Goal: Information Seeking & Learning: Learn about a topic

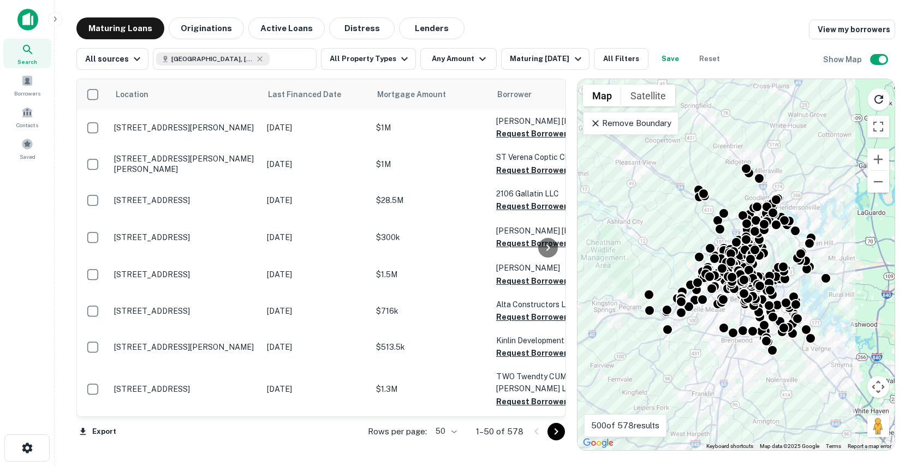
click at [592, 120] on icon at bounding box center [595, 123] width 7 height 7
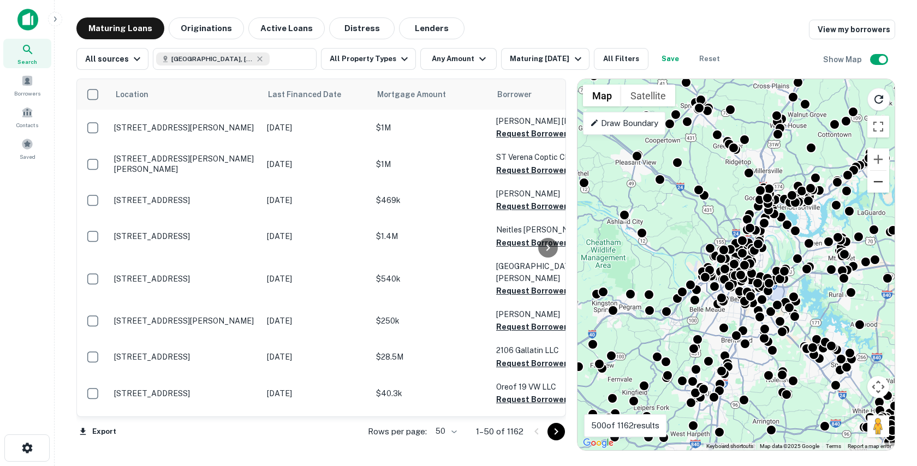
click at [874, 185] on button "Zoom out" at bounding box center [878, 182] width 22 height 22
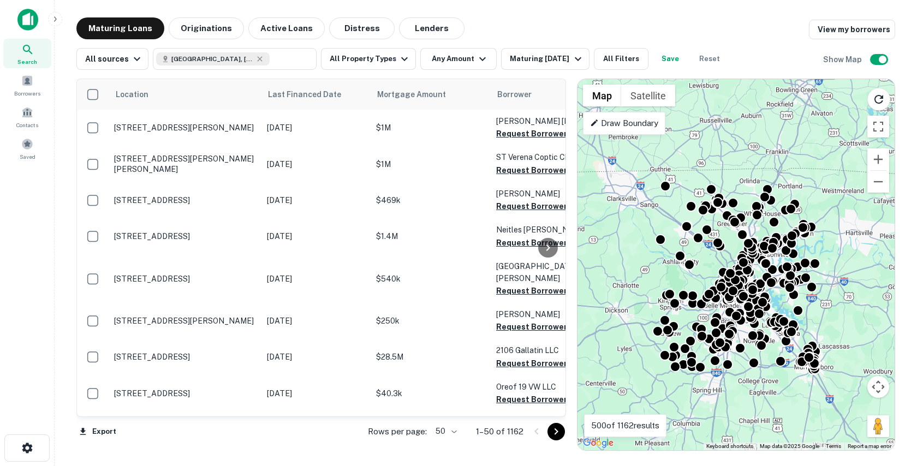
drag, startPoint x: 845, startPoint y: 214, endPoint x: 845, endPoint y: 226, distance: 12.6
click at [845, 226] on div "To activate drag with keyboard, press Alt + Enter. Once in keyboard drag state,…" at bounding box center [735, 264] width 317 height 371
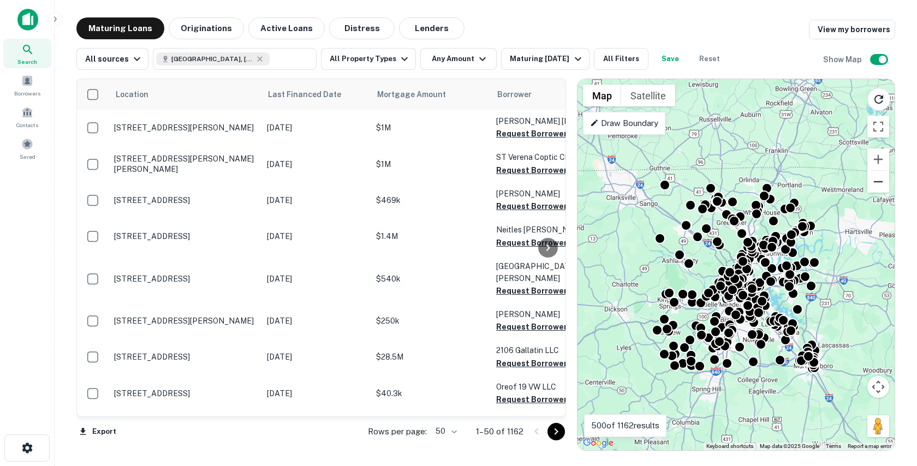
click at [875, 183] on button "Zoom out" at bounding box center [878, 182] width 22 height 22
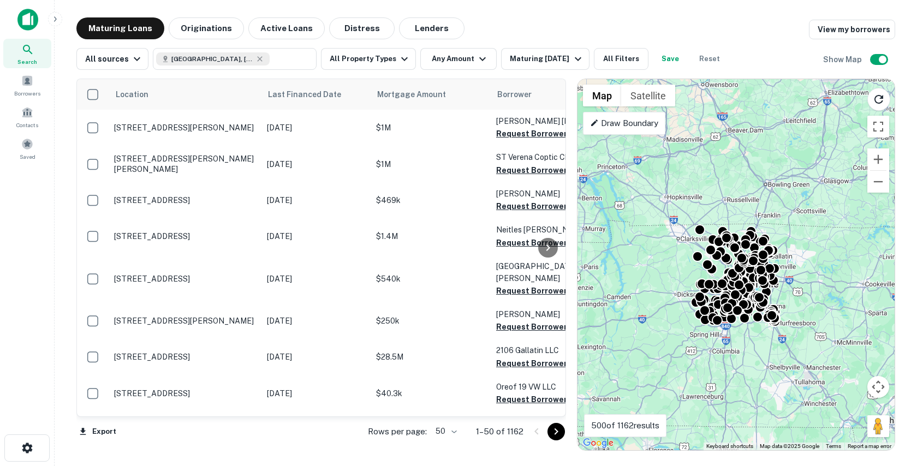
drag, startPoint x: 843, startPoint y: 218, endPoint x: 842, endPoint y: 226, distance: 7.7
click at [843, 226] on div "To activate drag with keyboard, press Alt + Enter. Once in keyboard drag state,…" at bounding box center [735, 264] width 317 height 371
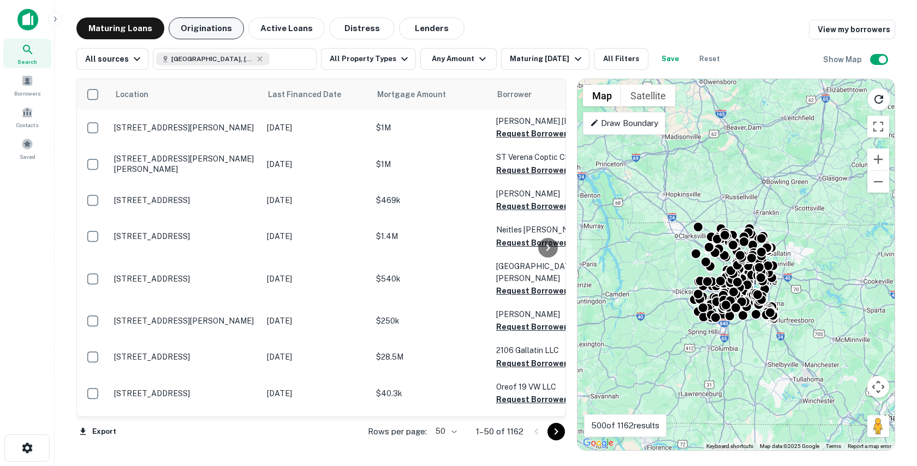
click at [213, 32] on button "Originations" at bounding box center [206, 28] width 75 height 22
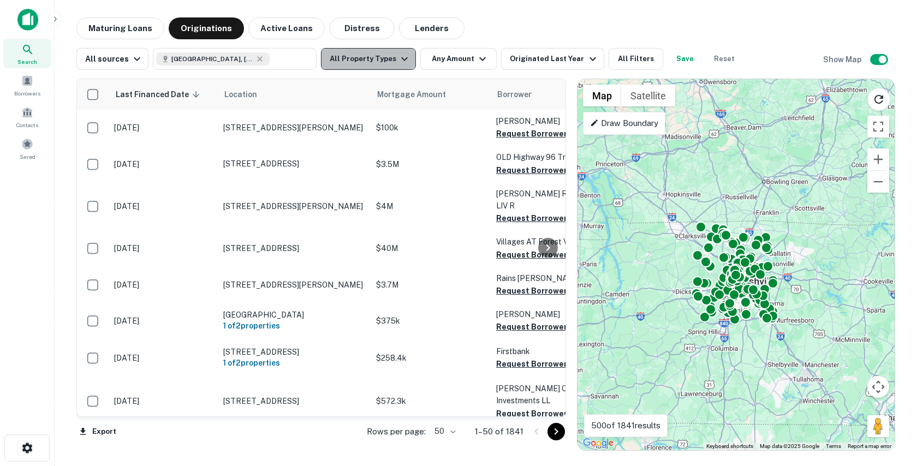
click at [370, 55] on button "All Property Types" at bounding box center [368, 59] width 95 height 22
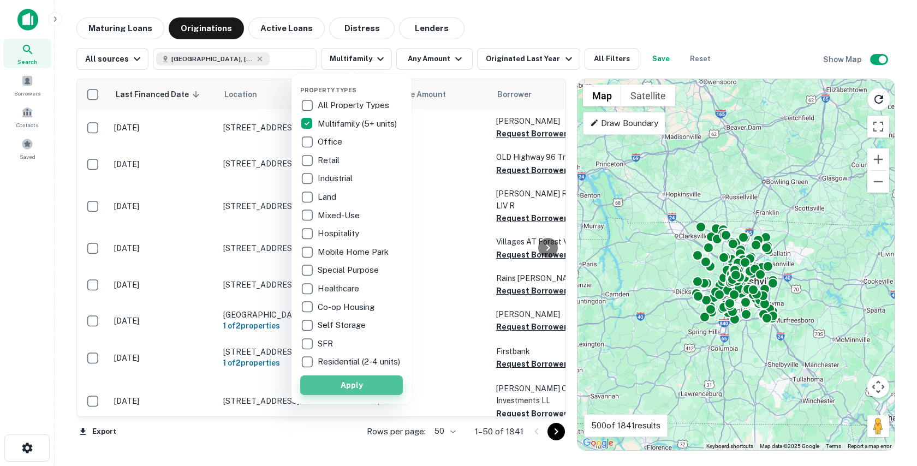
click at [333, 390] on button "Apply" at bounding box center [351, 385] width 103 height 20
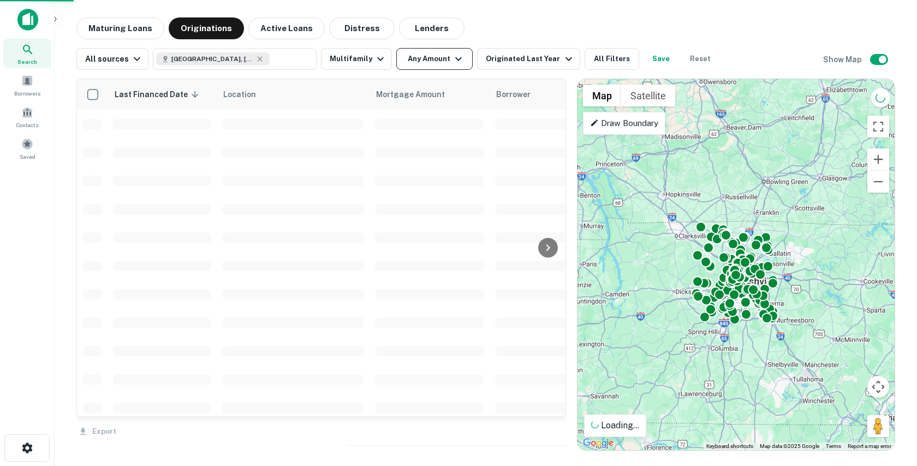
click at [423, 57] on div "Property Types All Property Types Multifamily (5+ units) Office Retail Industri…" at bounding box center [458, 233] width 917 height 466
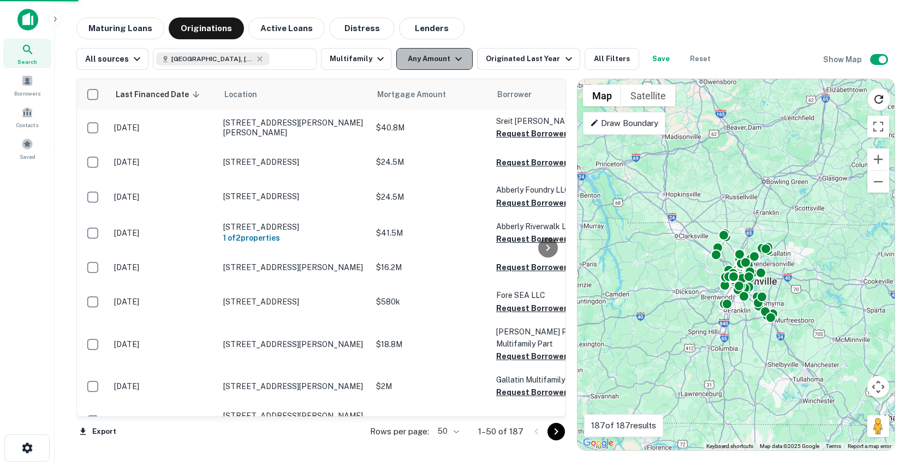
click at [439, 59] on button "Any Amount" at bounding box center [434, 59] width 76 height 22
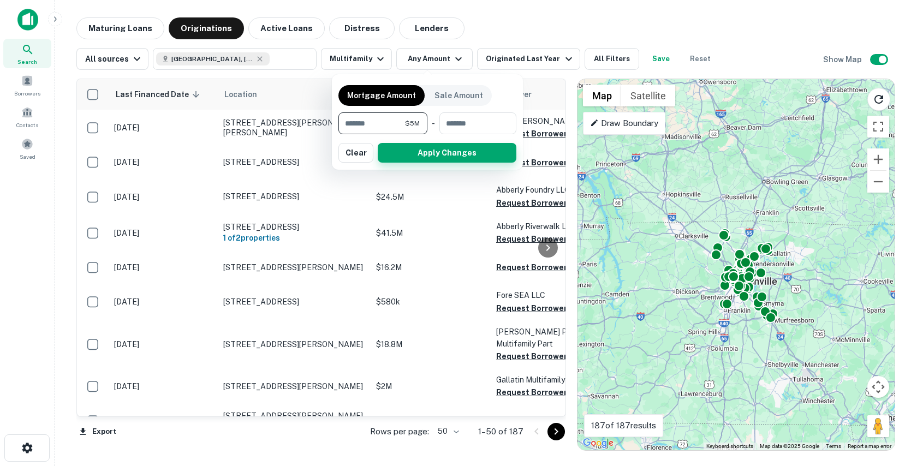
type input "*******"
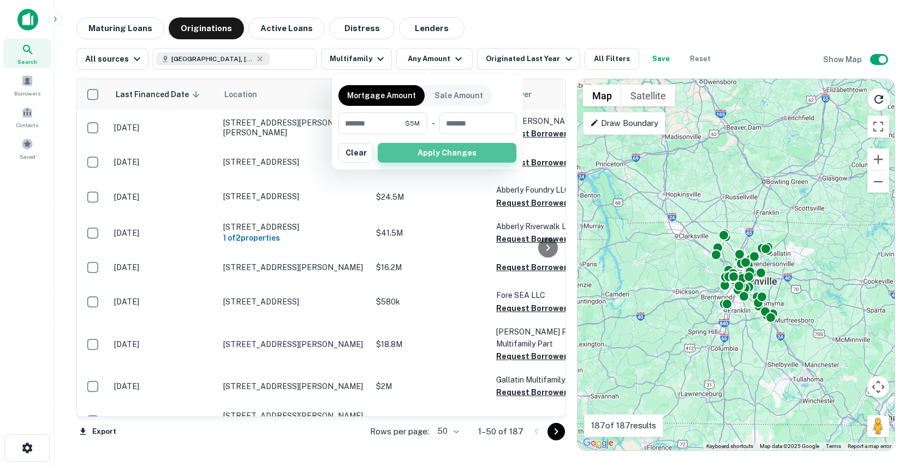
click at [407, 151] on button "Apply Changes" at bounding box center [447, 153] width 139 height 20
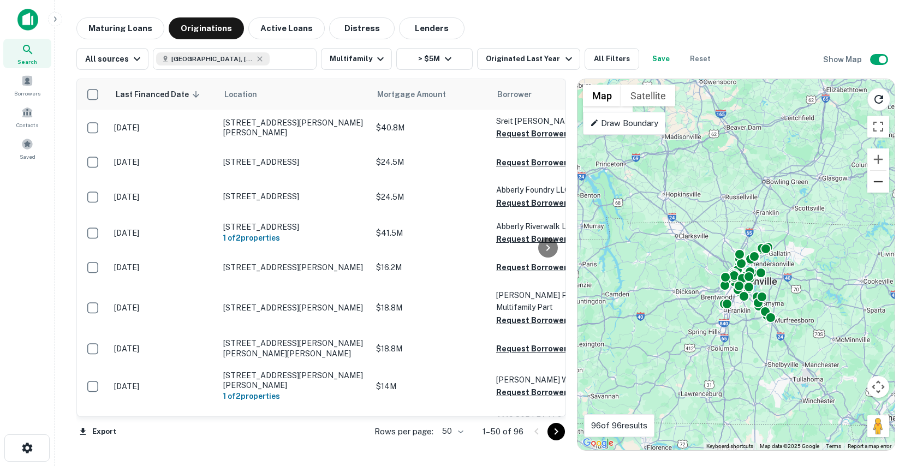
click at [876, 182] on button "Zoom out" at bounding box center [878, 182] width 22 height 22
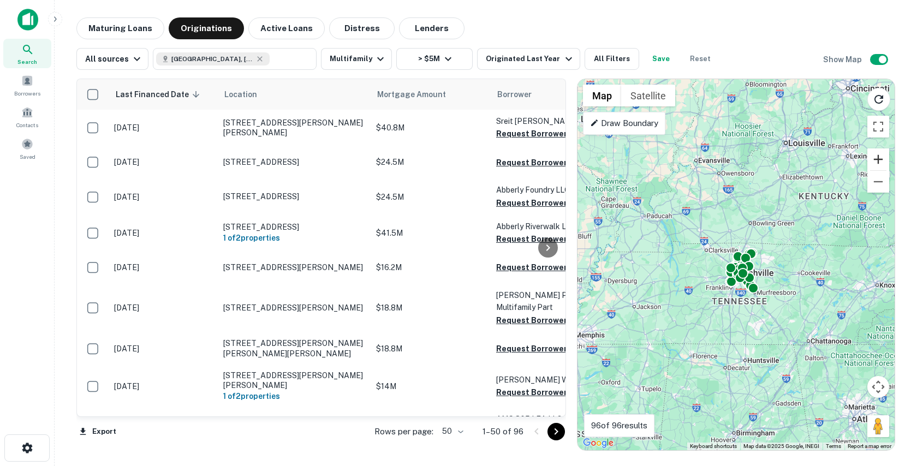
click at [876, 156] on button "Zoom in" at bounding box center [878, 159] width 22 height 22
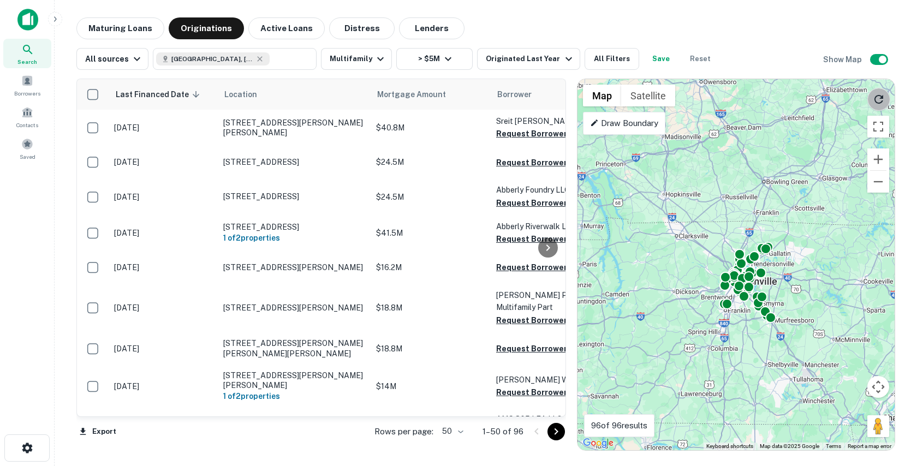
click at [883, 90] on button "Reload search area" at bounding box center [878, 99] width 23 height 23
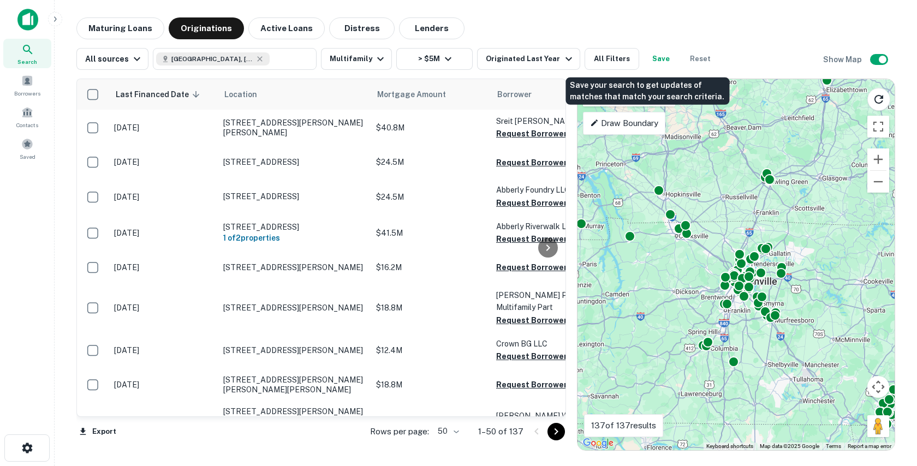
click at [643, 65] on button "Save" at bounding box center [660, 59] width 35 height 22
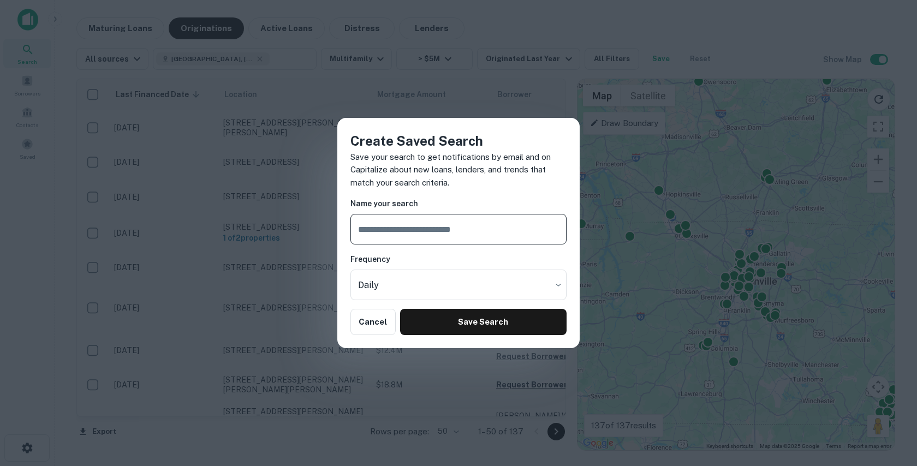
click at [375, 241] on input "text" at bounding box center [458, 229] width 216 height 31
type input "**********"
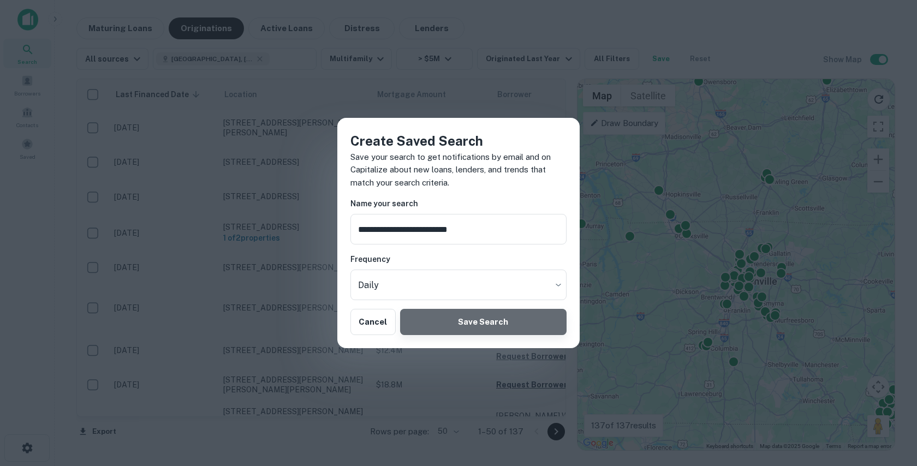
click at [439, 327] on button "Save Search" at bounding box center [483, 322] width 166 height 26
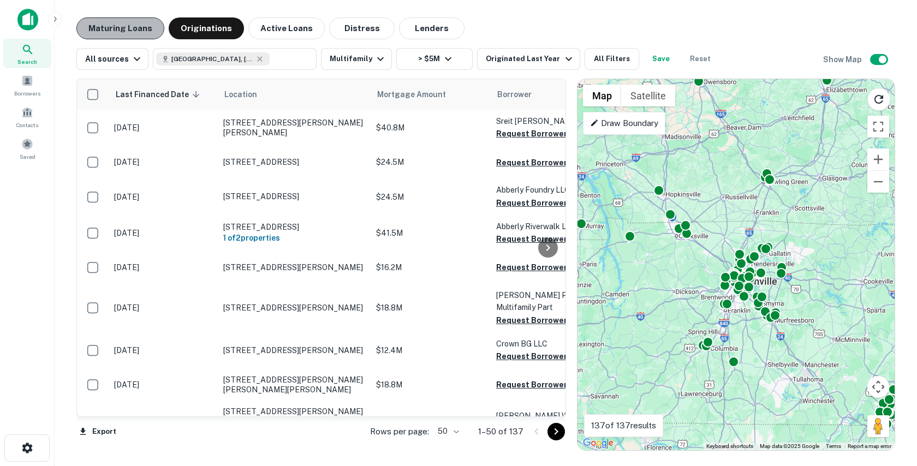
click at [125, 25] on button "Maturing Loans" at bounding box center [120, 28] width 88 height 22
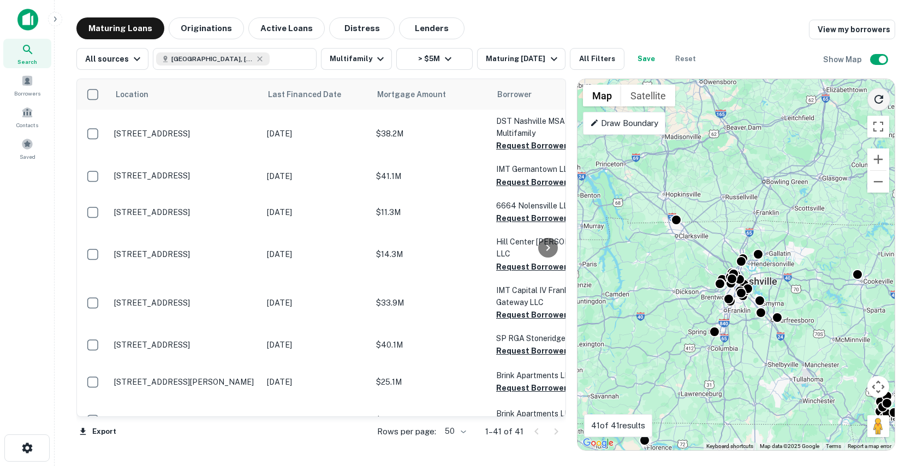
click at [882, 95] on icon "Reload search area" at bounding box center [878, 99] width 13 height 13
click at [534, 61] on div "Maturing [DATE]" at bounding box center [523, 58] width 74 height 13
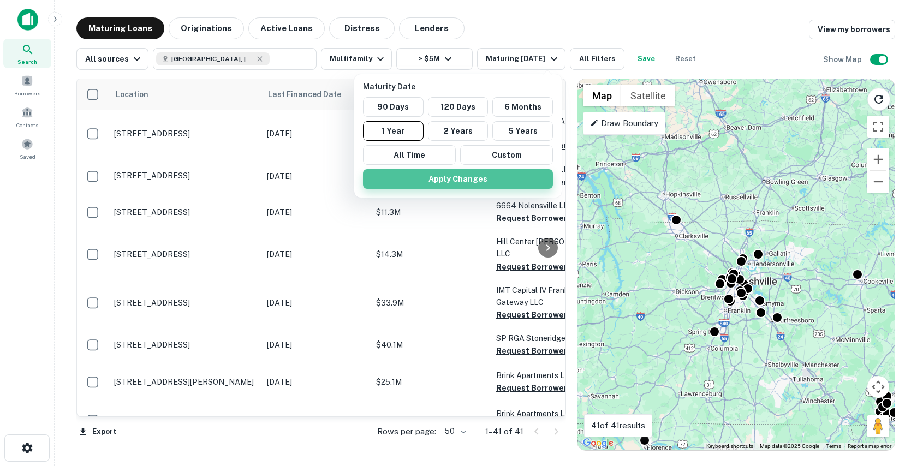
click at [458, 176] on button "Apply Changes" at bounding box center [458, 179] width 190 height 20
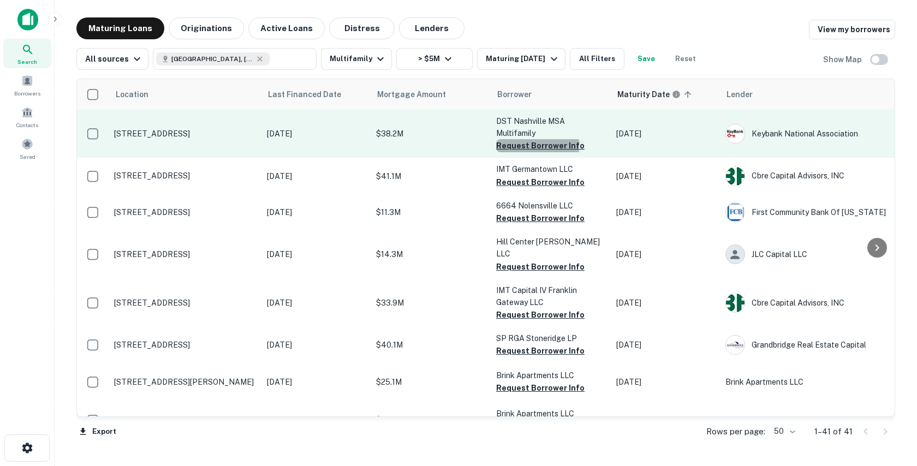
click at [513, 146] on button "Request Borrower Info" at bounding box center [540, 145] width 88 height 13
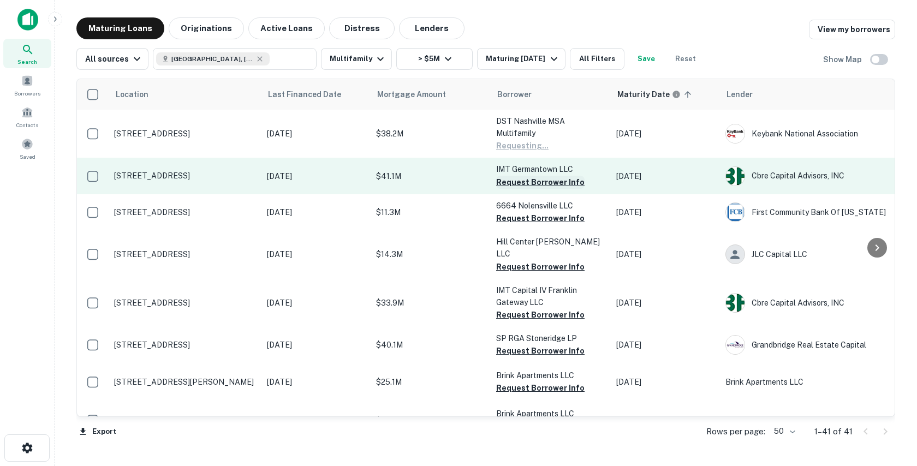
click at [506, 176] on button "Request Borrower Info" at bounding box center [540, 182] width 88 height 13
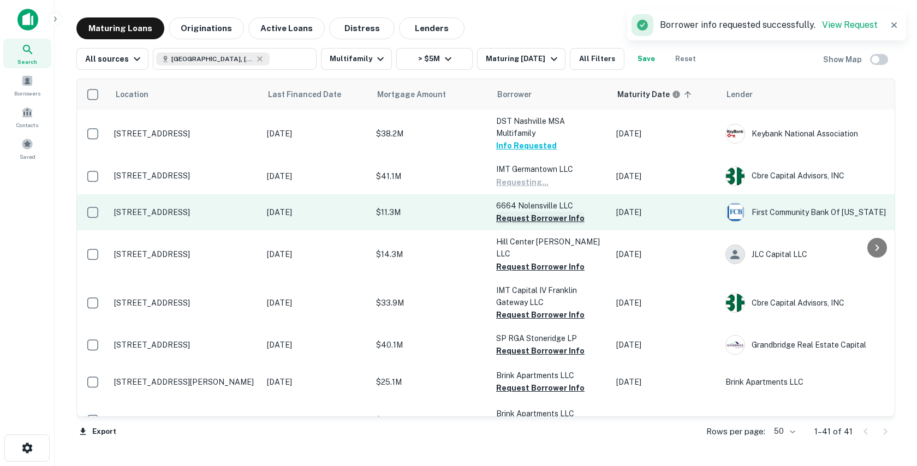
click at [505, 220] on button "Request Borrower Info" at bounding box center [540, 218] width 88 height 13
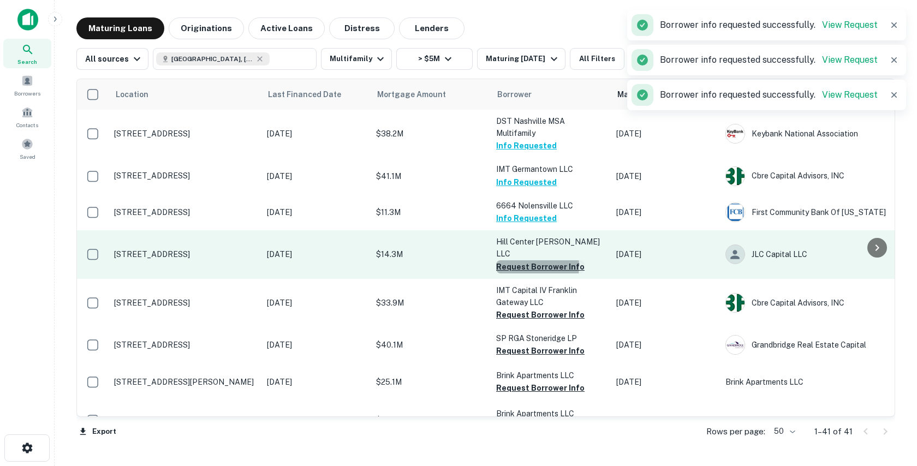
click at [515, 260] on button "Request Borrower Info" at bounding box center [540, 266] width 88 height 13
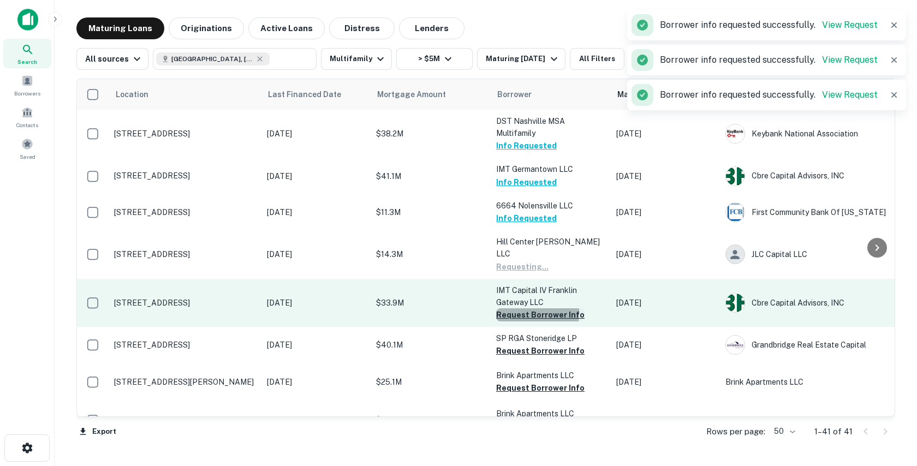
click at [516, 308] on button "Request Borrower Info" at bounding box center [540, 314] width 88 height 13
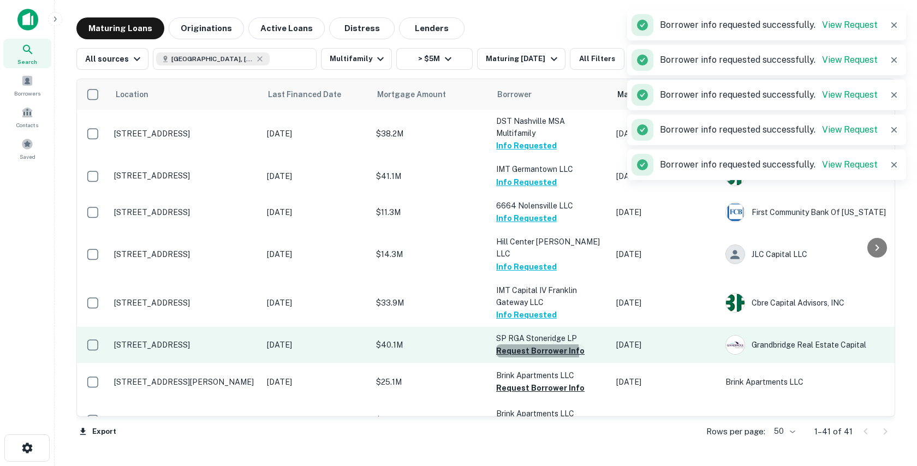
click at [508, 344] on button "Request Borrower Info" at bounding box center [540, 350] width 88 height 13
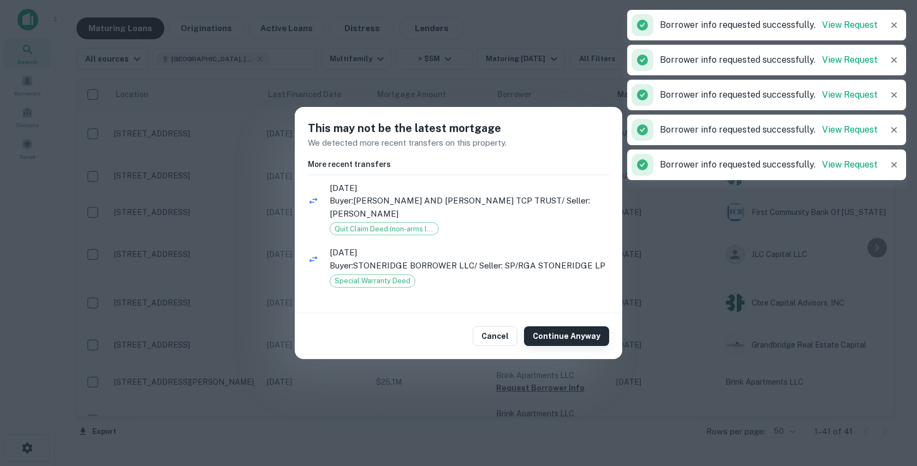
click at [567, 336] on button "Continue Anyway" at bounding box center [566, 336] width 85 height 20
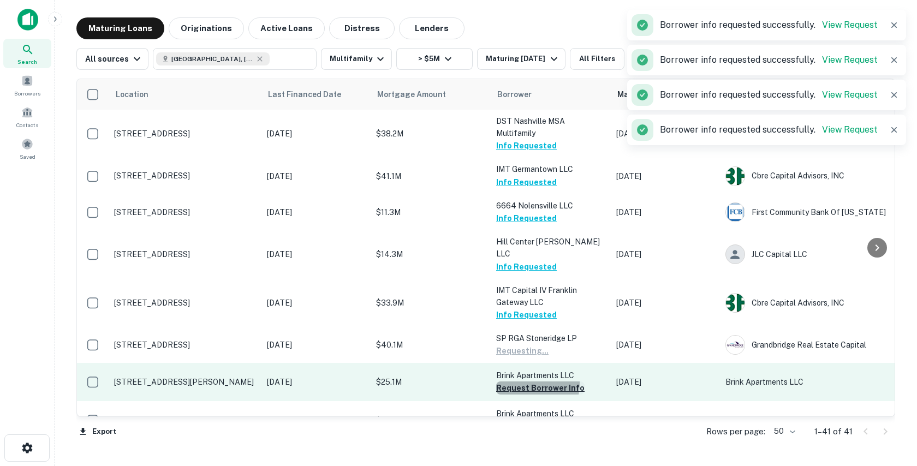
click at [519, 381] on button "Request Borrower Info" at bounding box center [540, 387] width 88 height 13
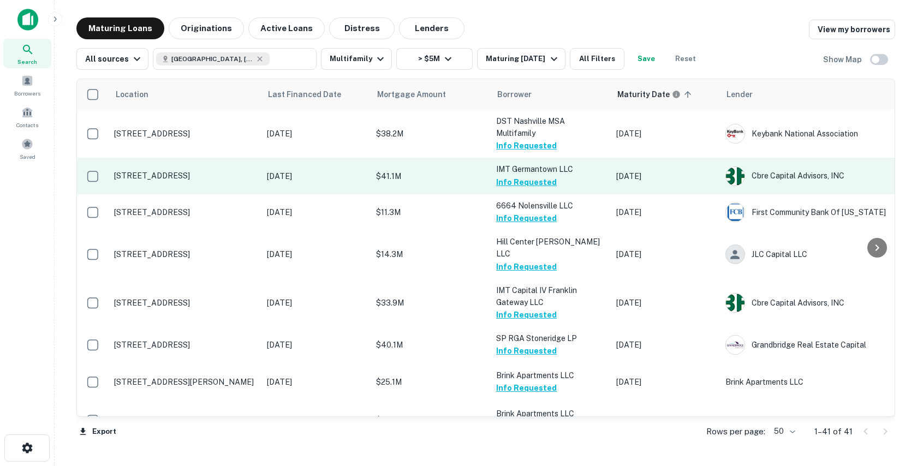
click at [440, 182] on td "$41.1M" at bounding box center [430, 176] width 120 height 36
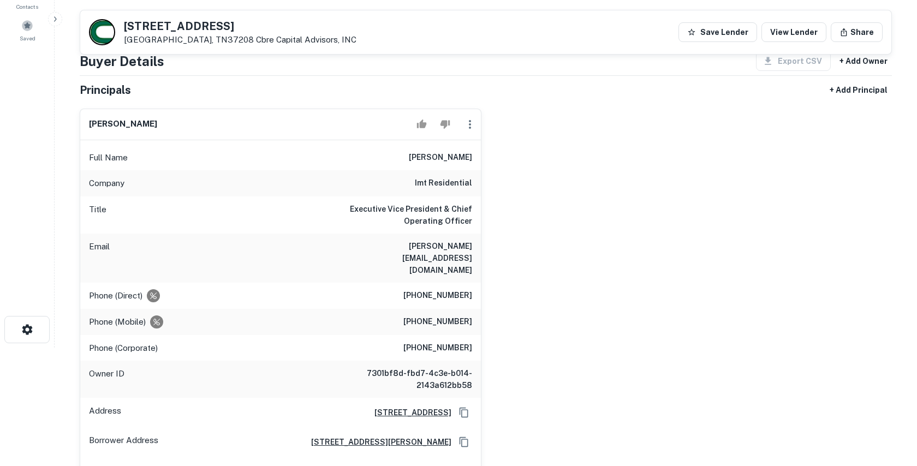
scroll to position [118, 0]
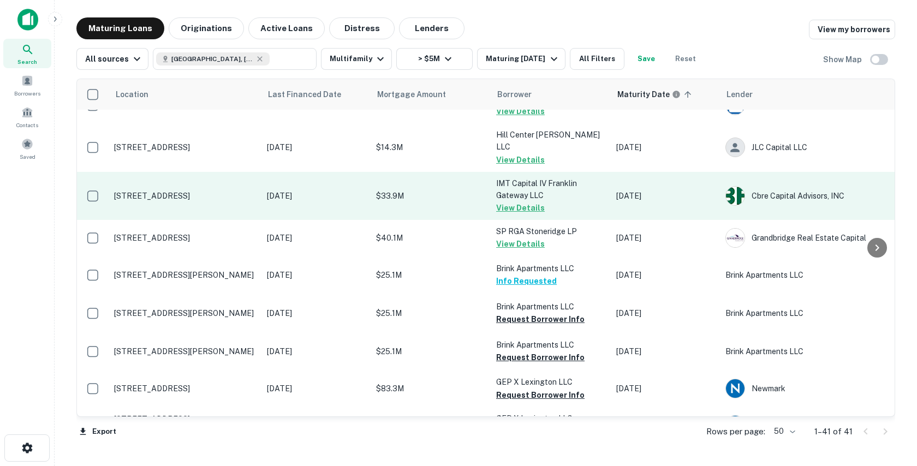
scroll to position [122, 0]
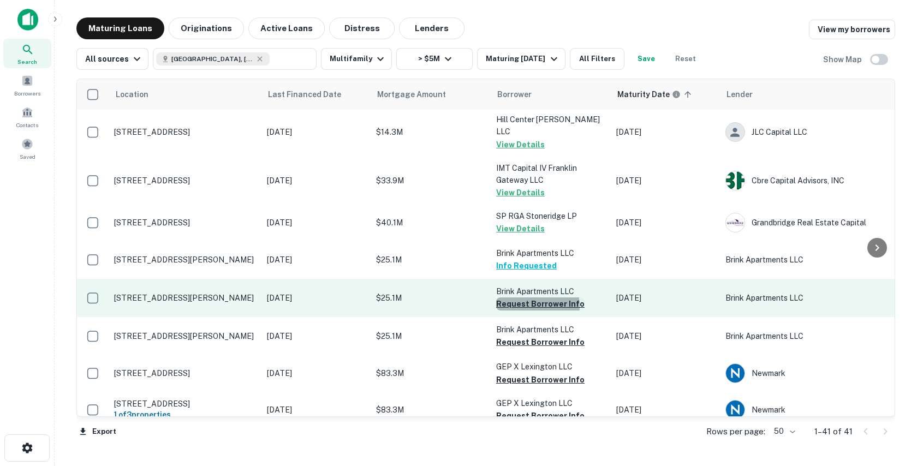
click at [534, 297] on button "Request Borrower Info" at bounding box center [540, 303] width 88 height 13
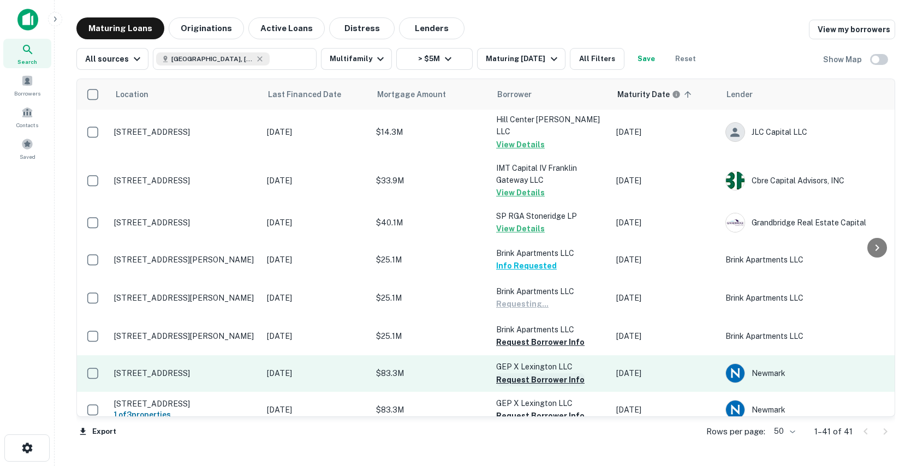
click at [511, 373] on button "Request Borrower Info" at bounding box center [540, 379] width 88 height 13
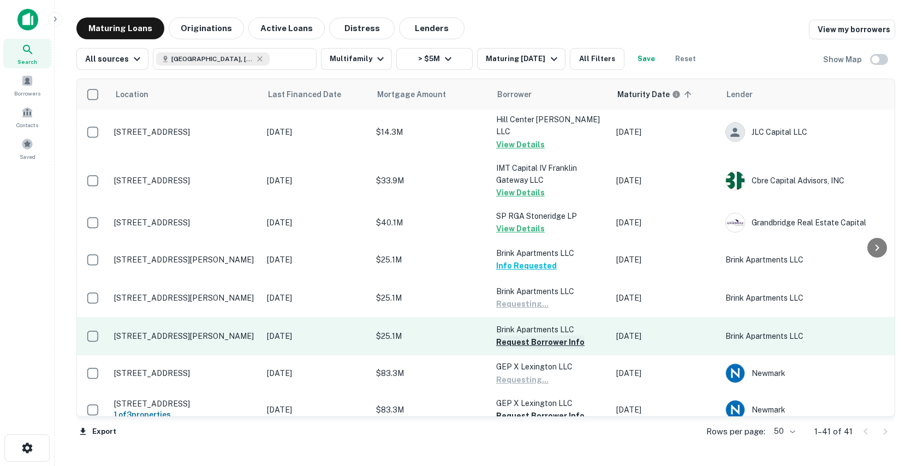
click at [517, 336] on button "Request Borrower Info" at bounding box center [540, 342] width 88 height 13
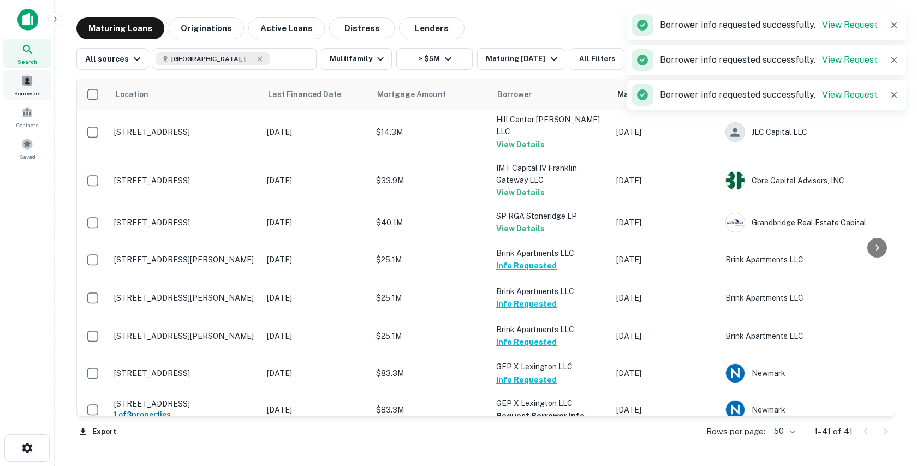
click at [25, 89] on span "Borrowers" at bounding box center [27, 93] width 26 height 9
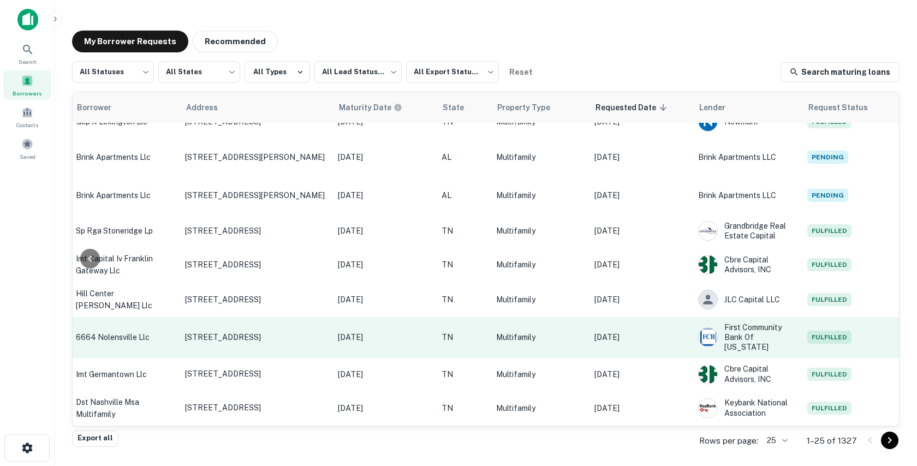
scroll to position [67, 345]
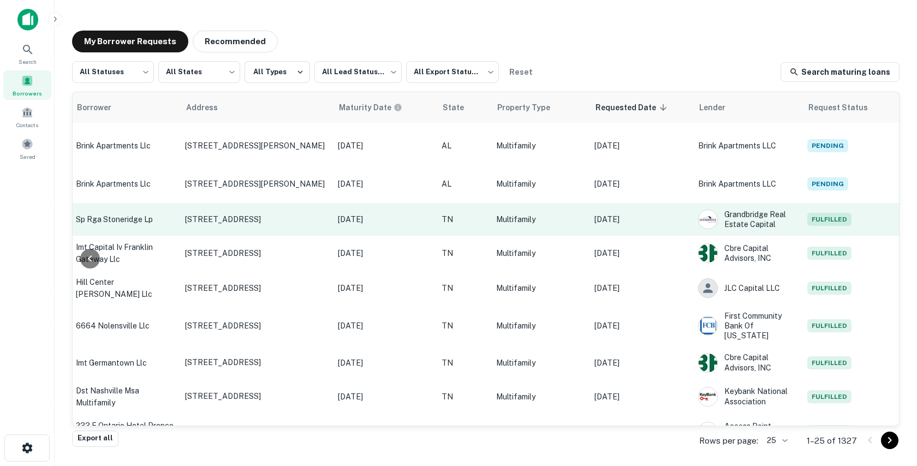
click at [666, 220] on p "Sep 15, 2025" at bounding box center [640, 219] width 93 height 12
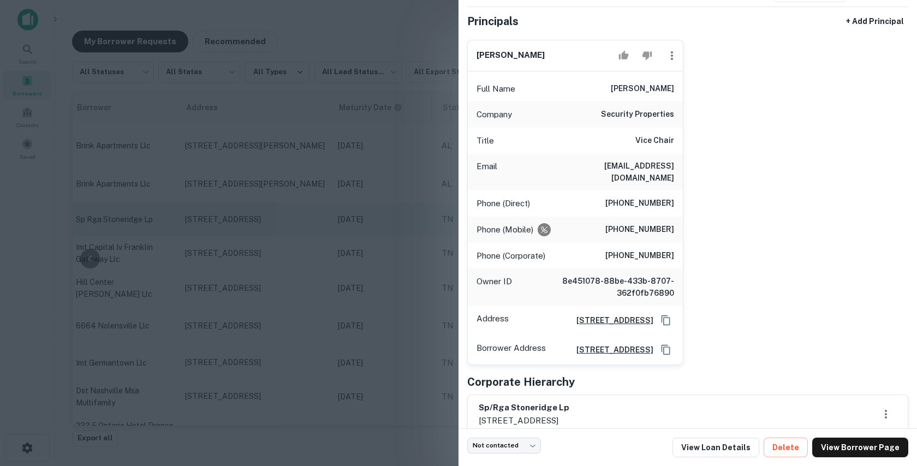
scroll to position [82, 0]
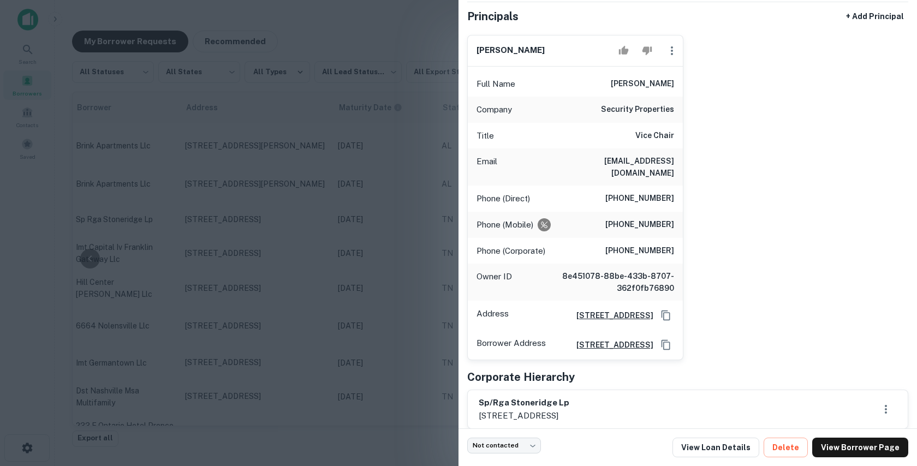
click at [405, 175] on div at bounding box center [458, 233] width 917 height 466
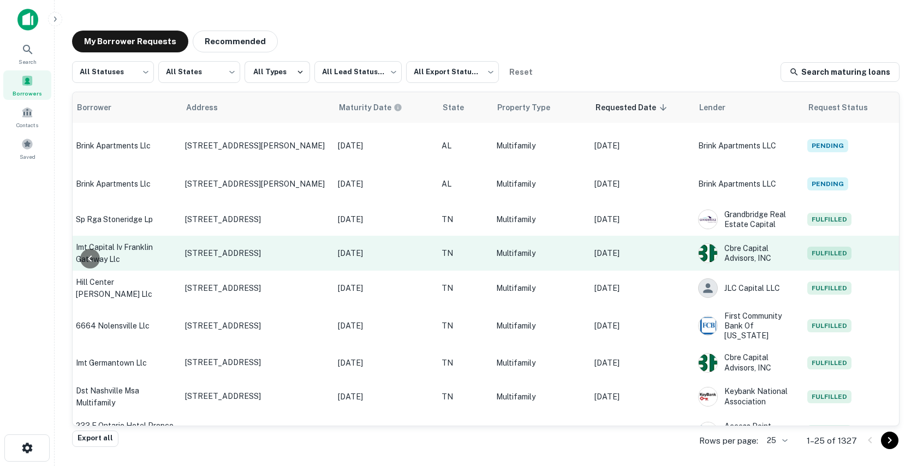
click at [661, 259] on td "Sep 15, 2025" at bounding box center [641, 253] width 104 height 35
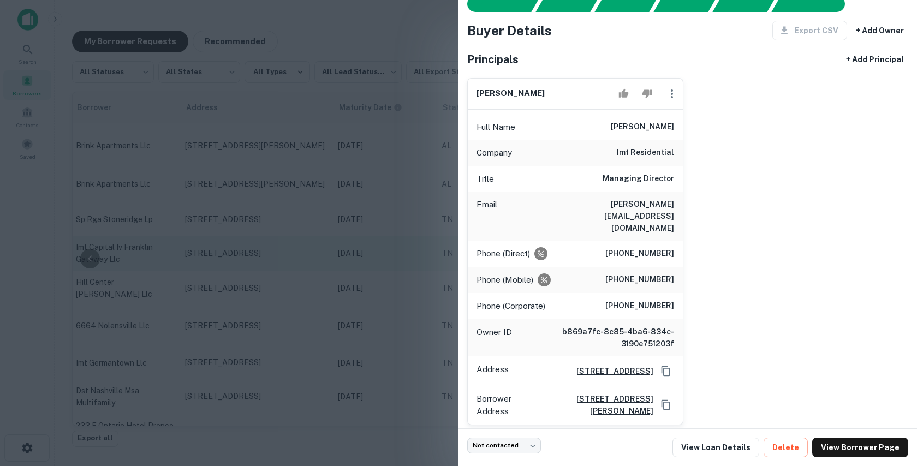
scroll to position [41, 0]
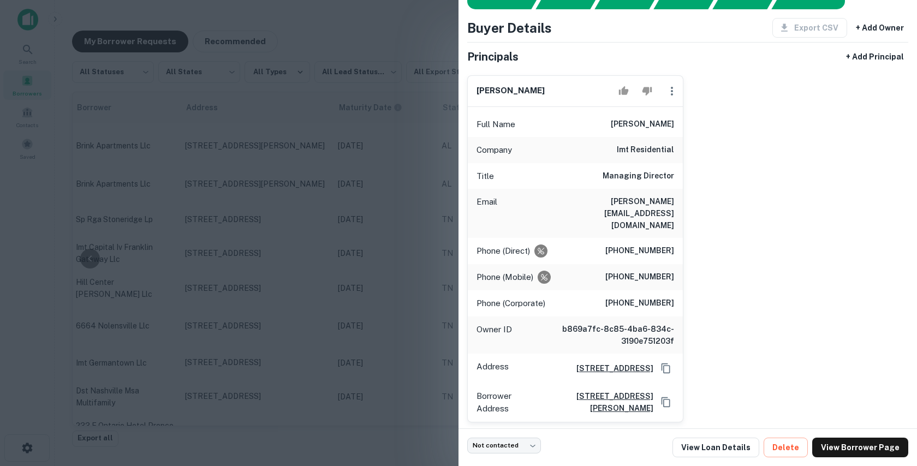
click at [297, 238] on div at bounding box center [458, 233] width 917 height 466
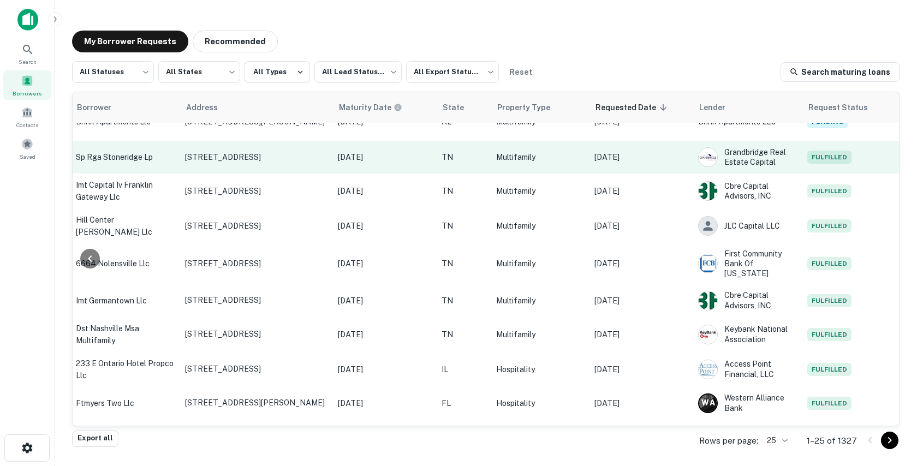
scroll to position [139, 345]
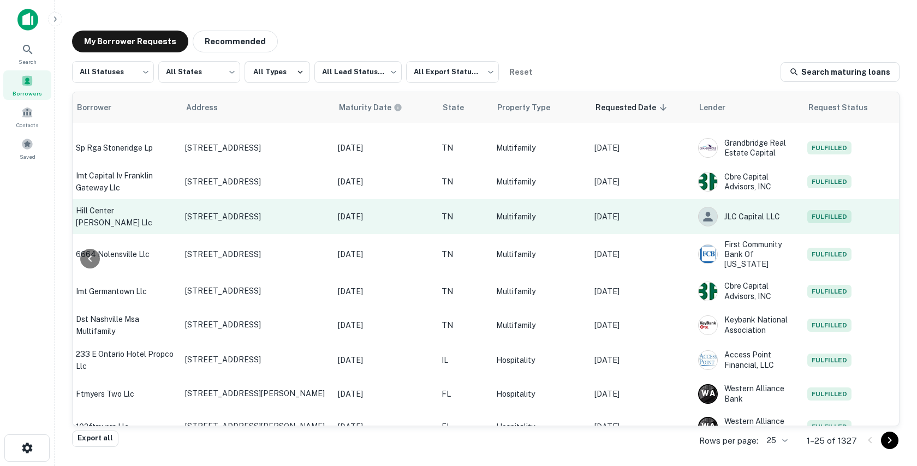
click at [661, 225] on td "Sep 15, 2025" at bounding box center [641, 216] width 104 height 35
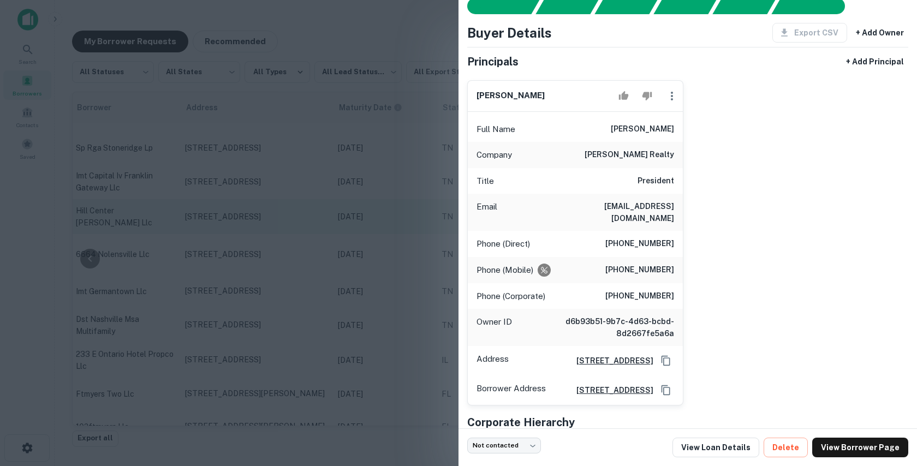
scroll to position [40, 0]
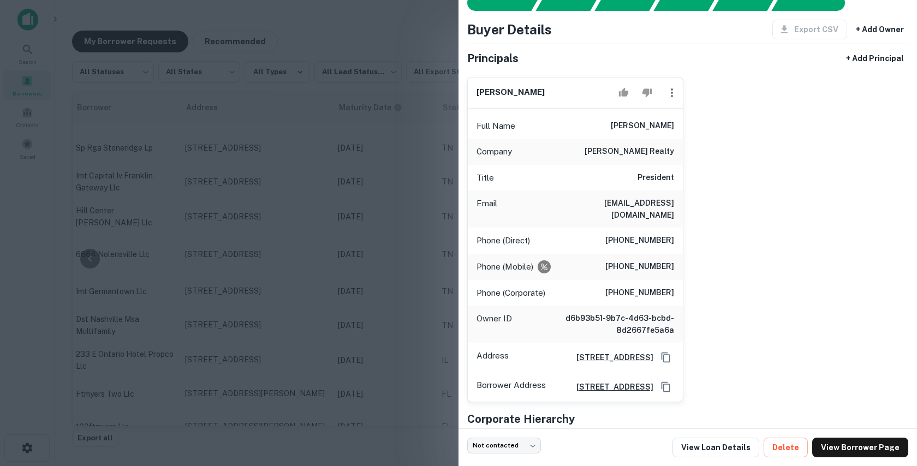
click at [372, 244] on div at bounding box center [458, 233] width 917 height 466
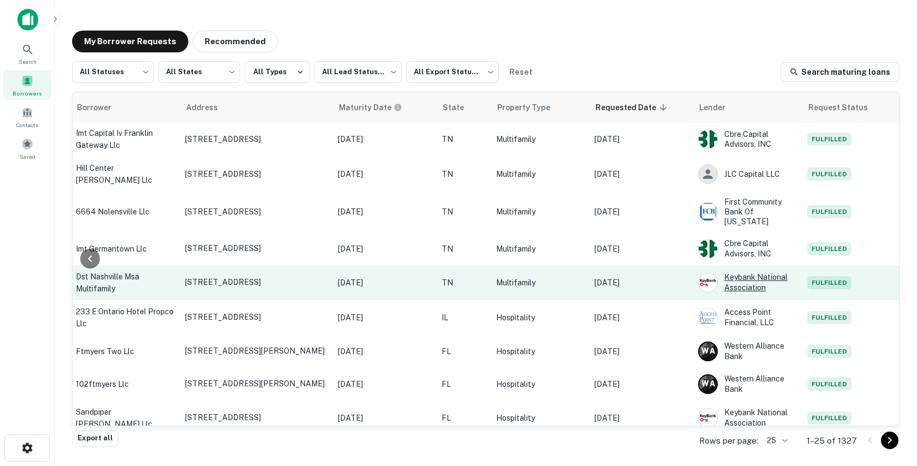
scroll to position [206, 345]
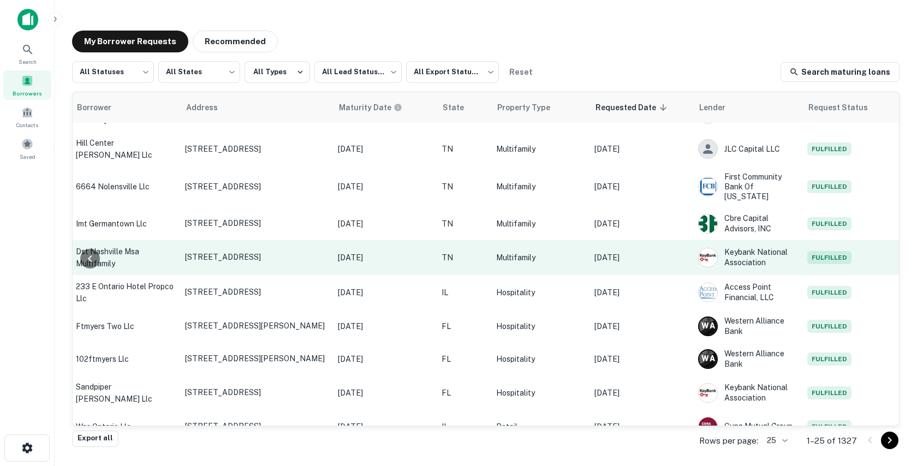
click at [676, 252] on p "Sep 15, 2025" at bounding box center [640, 258] width 93 height 12
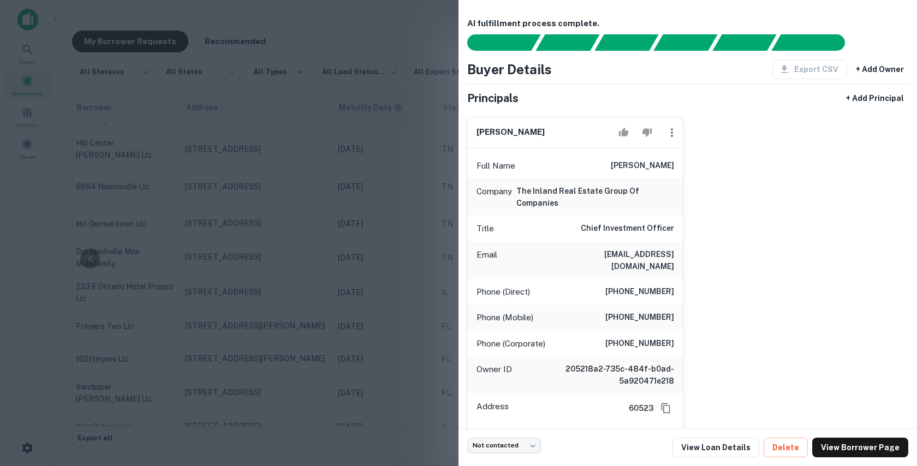
click at [275, 108] on div at bounding box center [458, 233] width 917 height 466
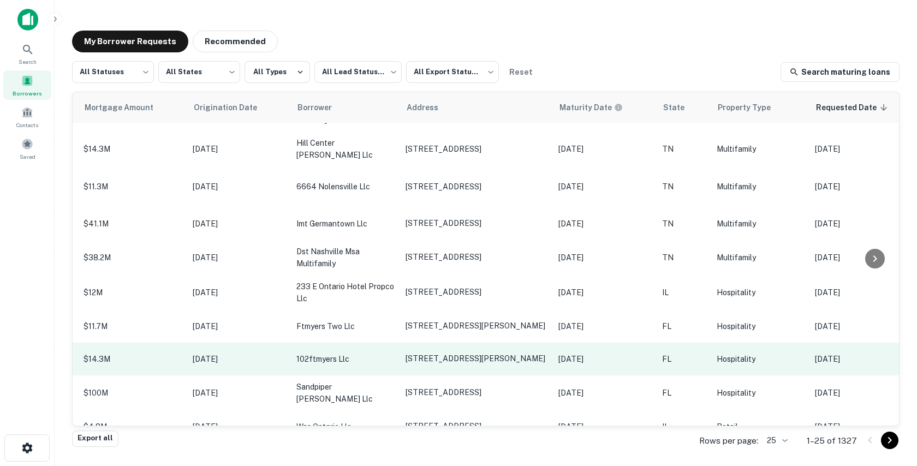
scroll to position [206, 0]
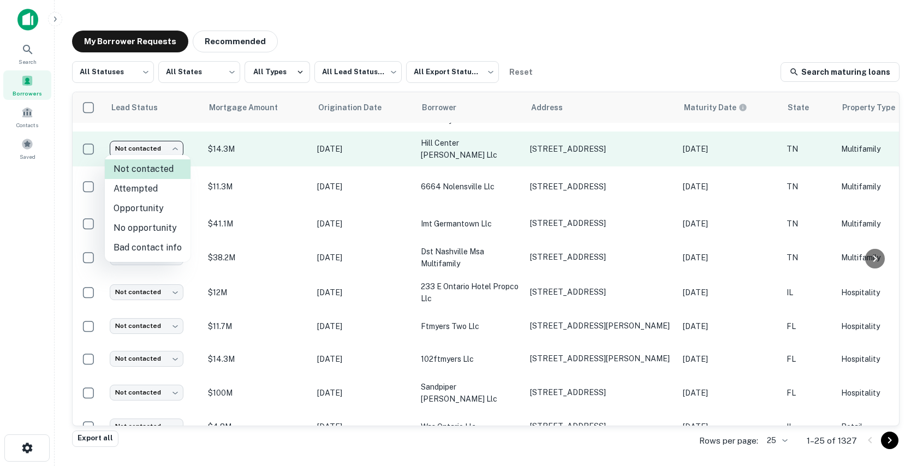
click at [159, 141] on body "Search Borrowers Contacts Saved My Borrower Requests Recommended All Statuses *…" at bounding box center [458, 233] width 917 height 466
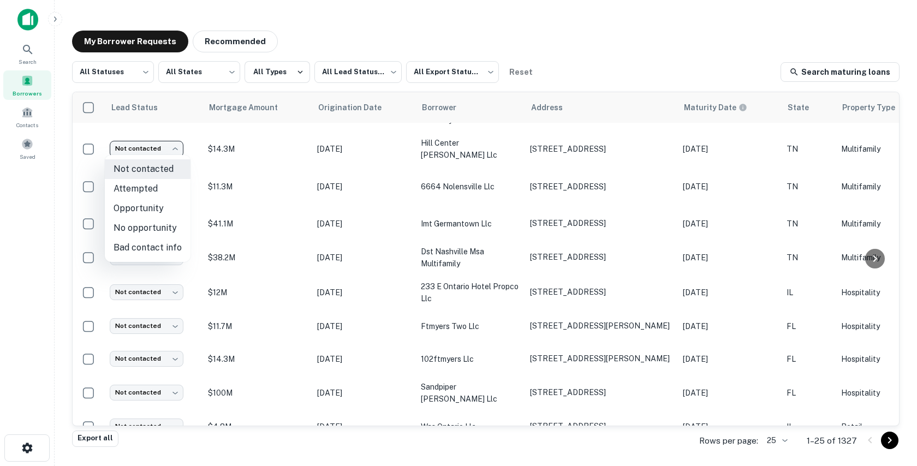
click at [315, 31] on div at bounding box center [458, 233] width 917 height 466
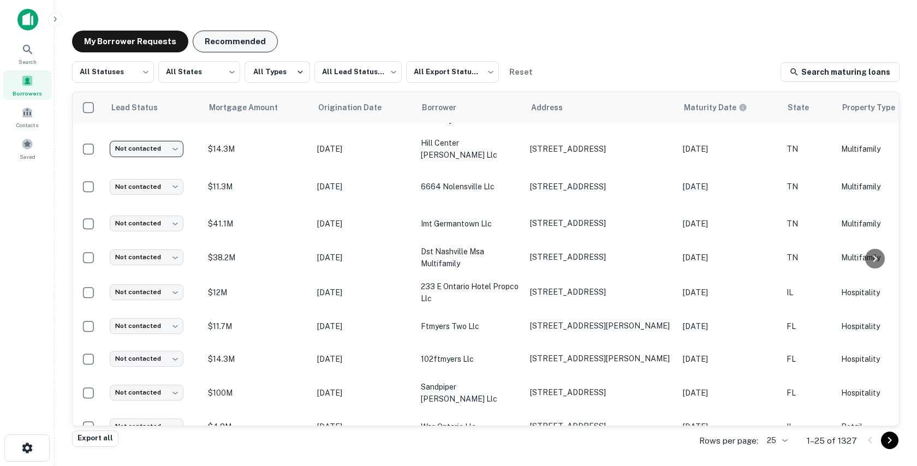
click at [238, 43] on button "Recommended" at bounding box center [235, 42] width 85 height 22
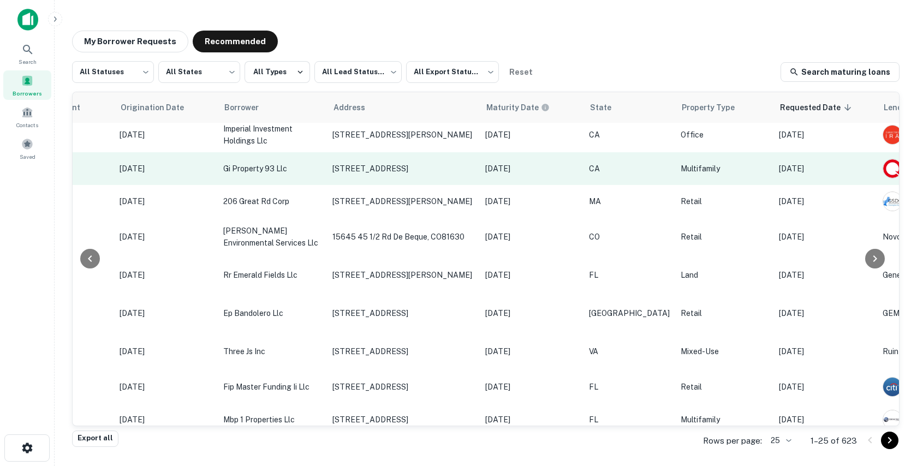
scroll to position [206, 345]
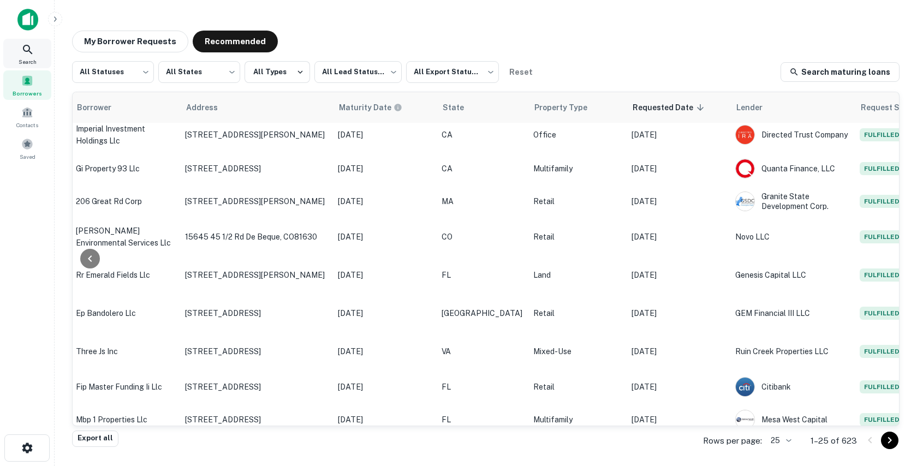
click at [23, 43] on div "Search" at bounding box center [27, 53] width 48 height 29
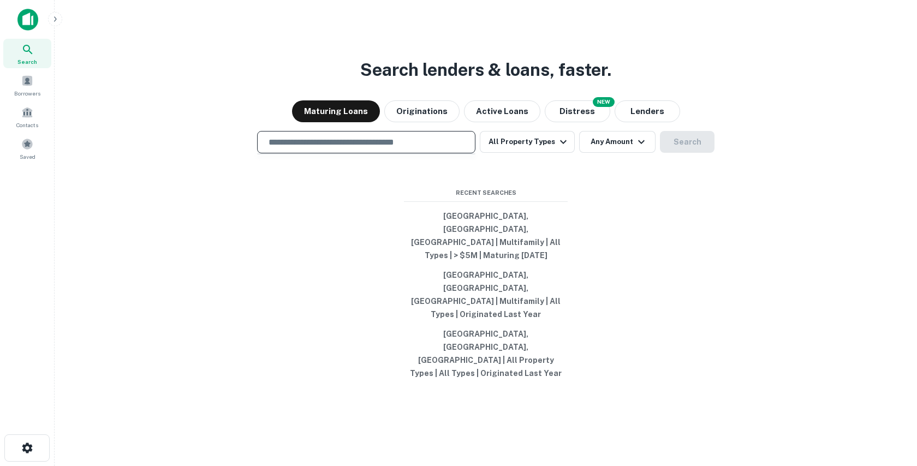
click at [313, 148] on input "text" at bounding box center [366, 142] width 208 height 13
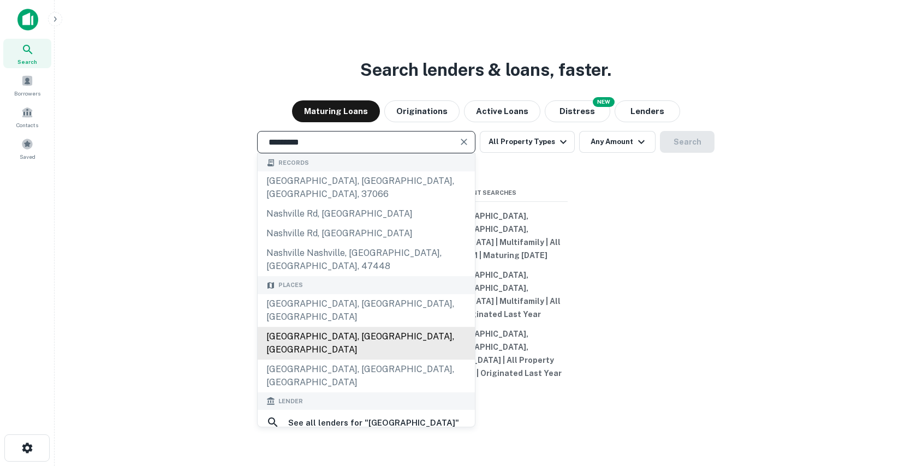
click at [302, 338] on div "[GEOGRAPHIC_DATA], [GEOGRAPHIC_DATA], [GEOGRAPHIC_DATA]" at bounding box center [366, 343] width 217 height 33
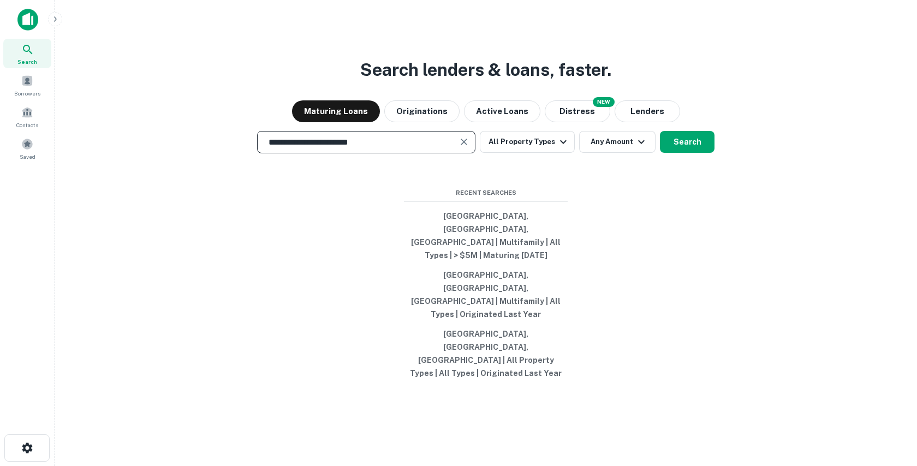
drag, startPoint x: 390, startPoint y: 182, endPoint x: 303, endPoint y: 182, distance: 87.3
click at [303, 148] on input "**********" at bounding box center [358, 142] width 192 height 13
click at [334, 148] on input "**********" at bounding box center [358, 142] width 192 height 13
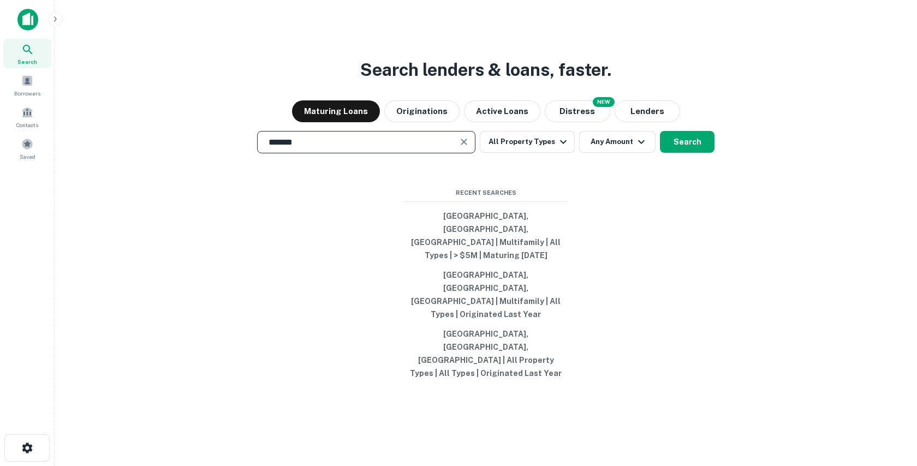
type input "********"
click at [343, 148] on input "text" at bounding box center [366, 142] width 208 height 13
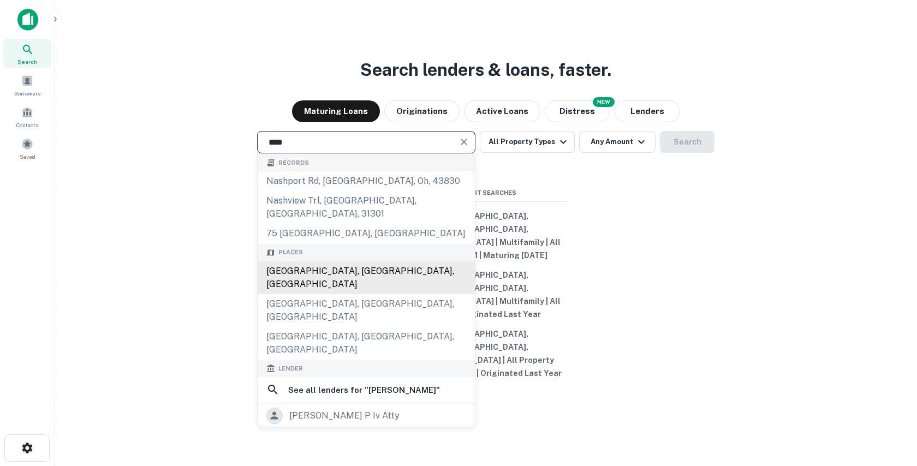
click at [362, 294] on div "[GEOGRAPHIC_DATA], [GEOGRAPHIC_DATA], [GEOGRAPHIC_DATA]" at bounding box center [366, 277] width 217 height 33
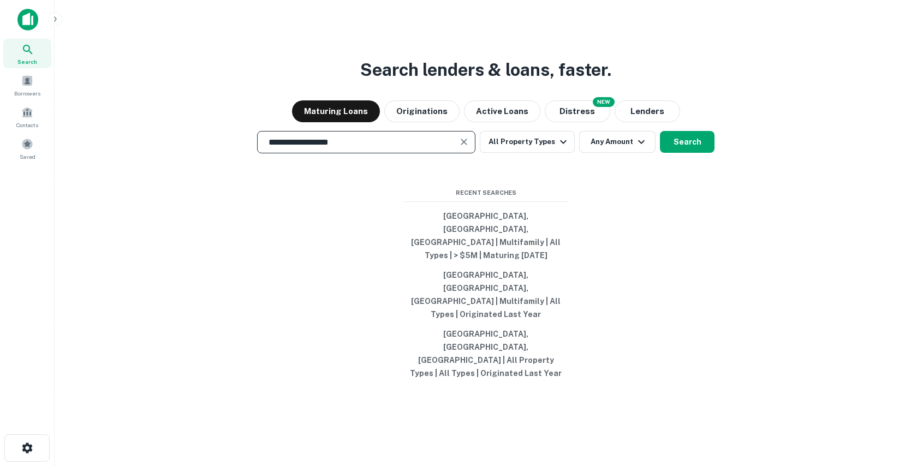
type input "**********"
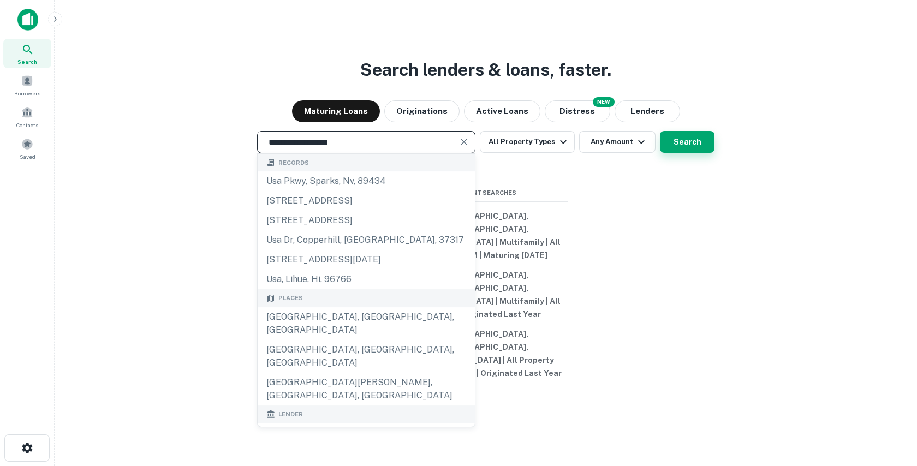
click at [681, 153] on button "Search" at bounding box center [687, 142] width 55 height 22
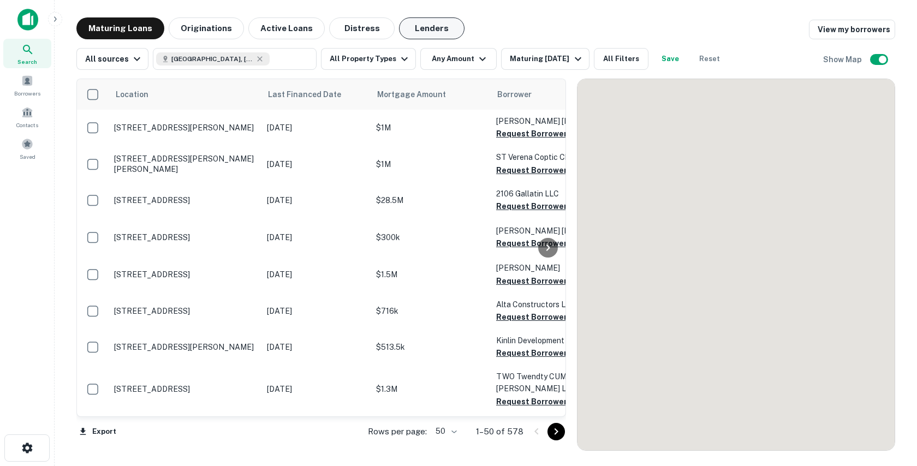
scroll to position [206, 0]
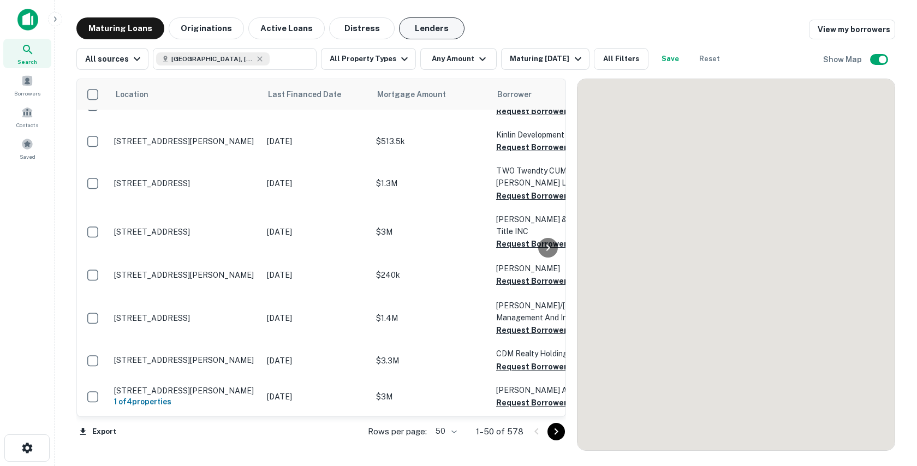
click at [412, 32] on button "Lenders" at bounding box center [431, 28] width 65 height 22
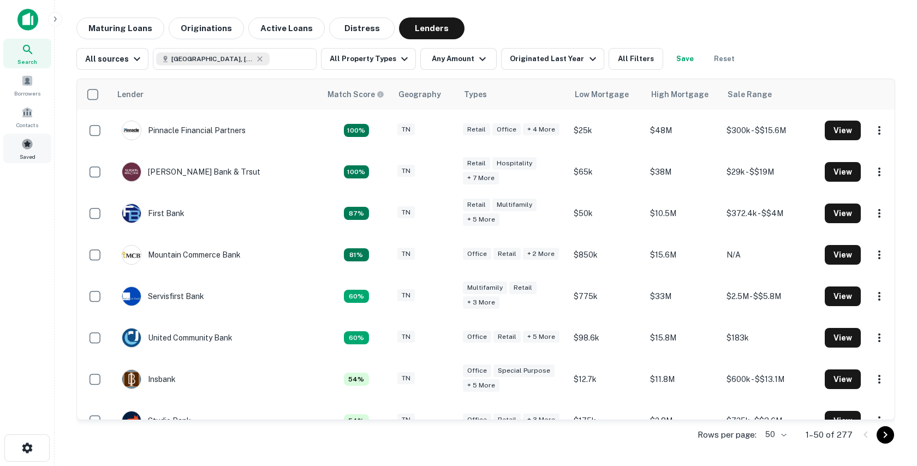
click at [39, 148] on div "Saved" at bounding box center [27, 148] width 48 height 29
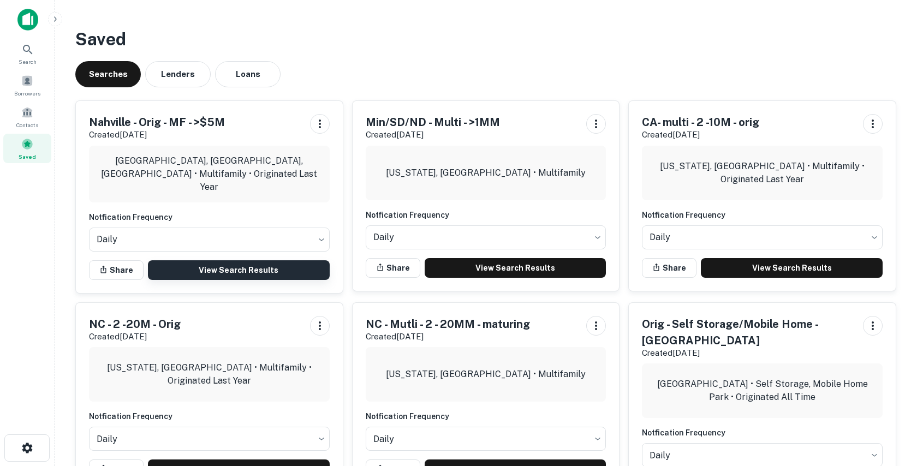
click at [251, 266] on link "View Search Results" at bounding box center [239, 270] width 182 height 20
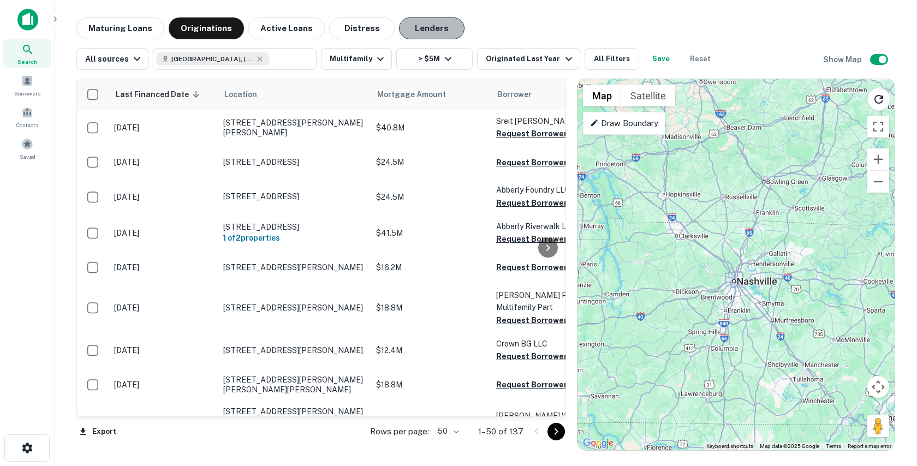
click at [421, 27] on button "Lenders" at bounding box center [431, 28] width 65 height 22
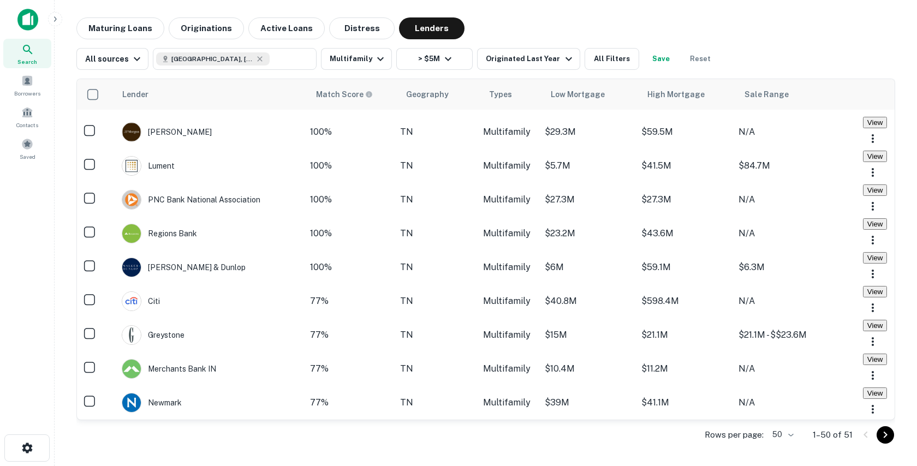
scroll to position [37, 0]
click at [238, 250] on td "Regions Bank" at bounding box center [213, 234] width 194 height 34
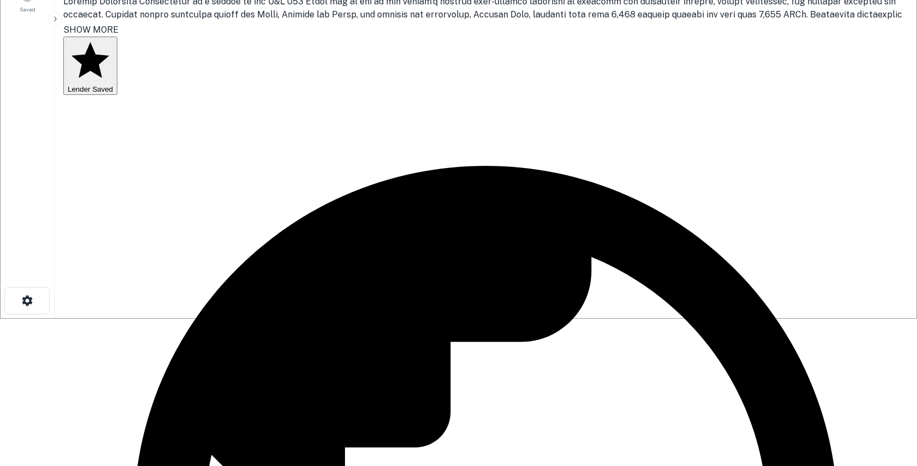
scroll to position [172, 0]
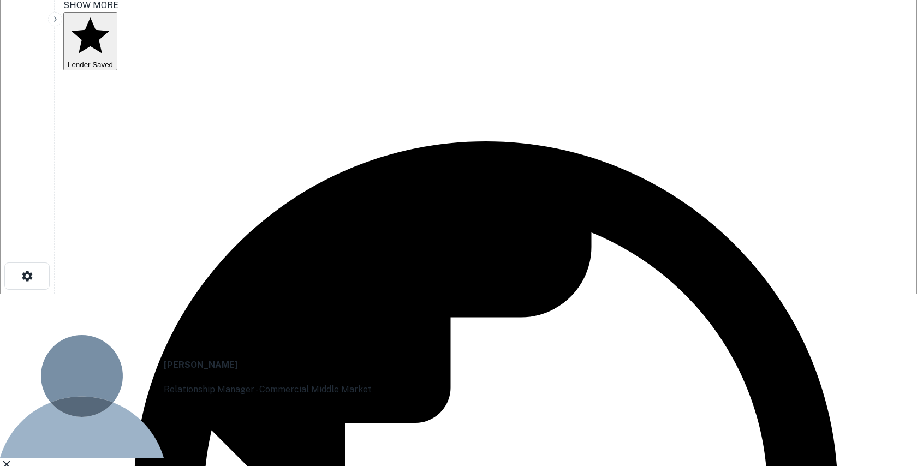
click at [666, 294] on div "[PERSON_NAME] Relationship Manager - Commercial Middle Market LinkedIn Profile …" at bounding box center [458, 426] width 917 height 265
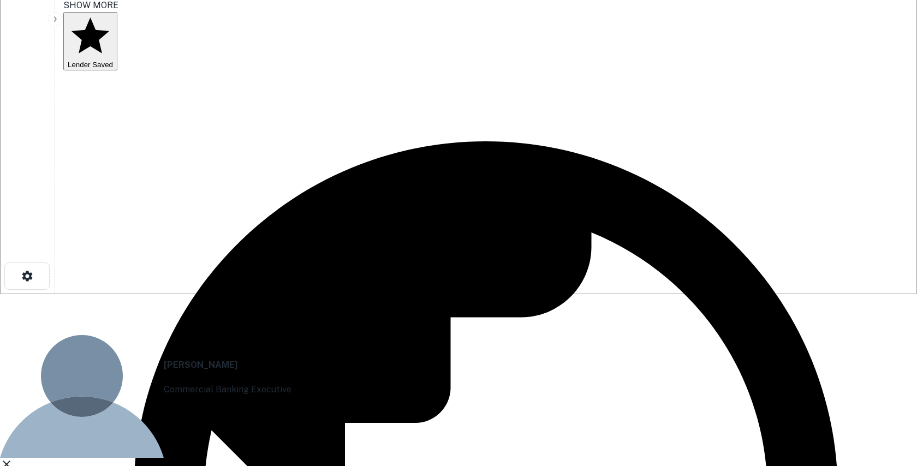
click at [702, 294] on div "[PERSON_NAME] Commercial Banking Executive LinkedIn Profile [URL][DOMAIN_NAME][…" at bounding box center [458, 426] width 917 height 265
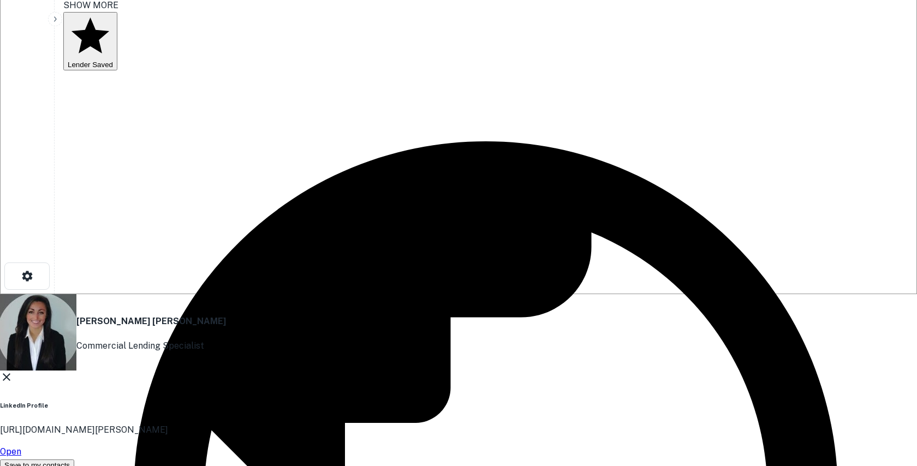
click at [672, 294] on div "[PERSON_NAME] [PERSON_NAME] Commercial Lending Specialist LinkedIn Profile [URL…" at bounding box center [458, 382] width 917 height 177
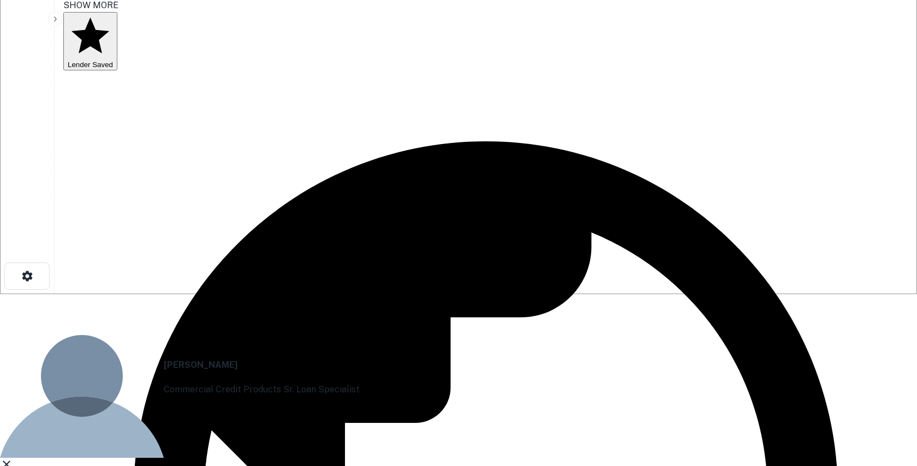
click at [686, 294] on div "[PERSON_NAME] Commercial Credit Products Sr. Loan Specialist LinkedIn Profile […" at bounding box center [458, 426] width 917 height 265
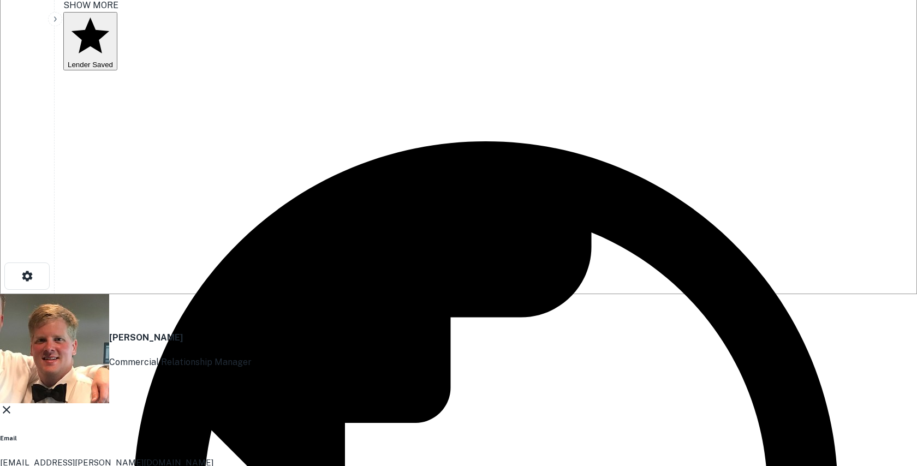
click at [742, 294] on div "[PERSON_NAME] Commercial Relationship Manager Email [EMAIL_ADDRESS][PERSON_NAME…" at bounding box center [458, 430] width 917 height 272
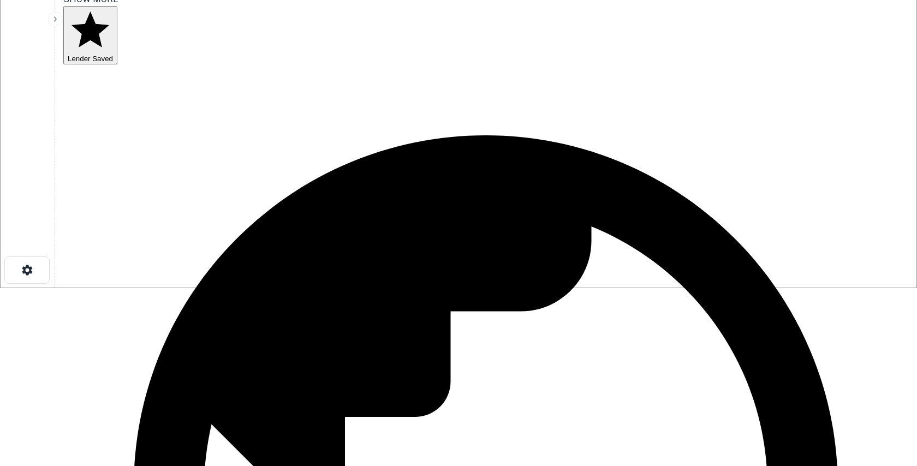
scroll to position [0, 0]
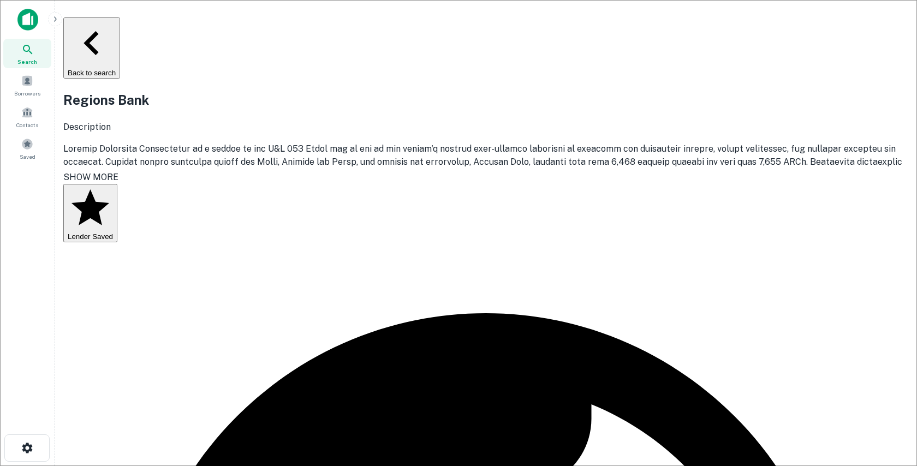
click at [104, 24] on button "Back to search" at bounding box center [91, 47] width 57 height 61
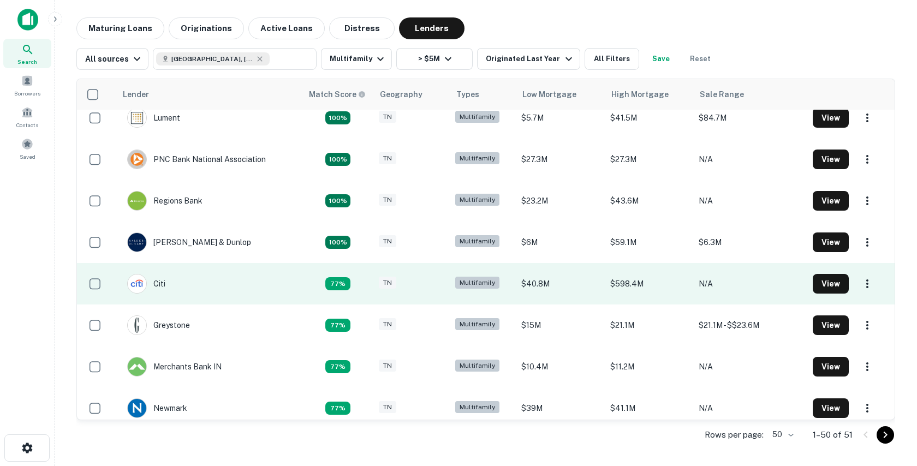
scroll to position [104, 0]
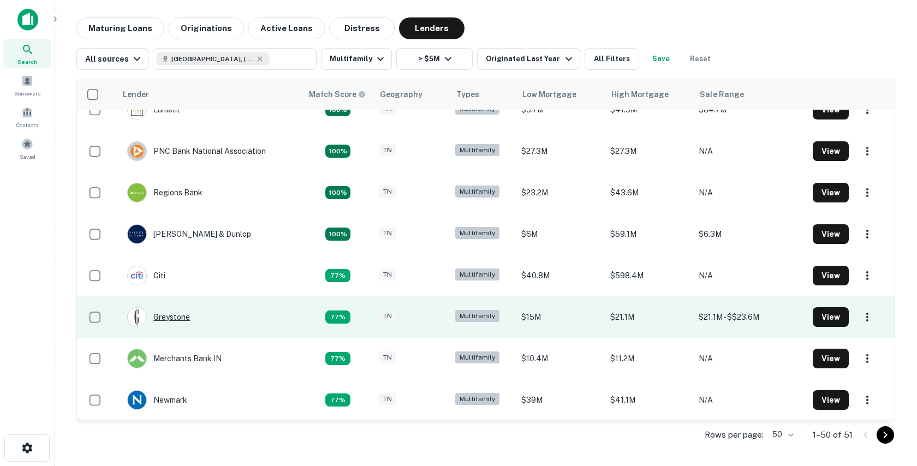
click at [179, 316] on div "Greystone" at bounding box center [158, 317] width 63 height 20
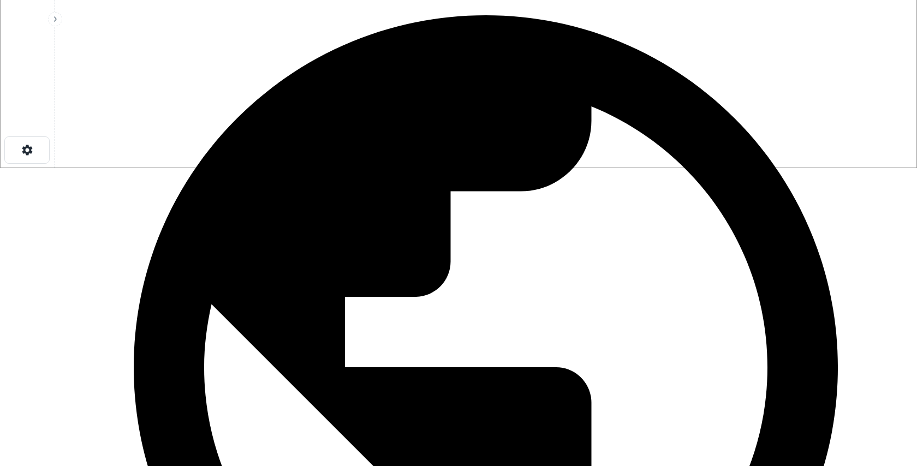
scroll to position [477, 0]
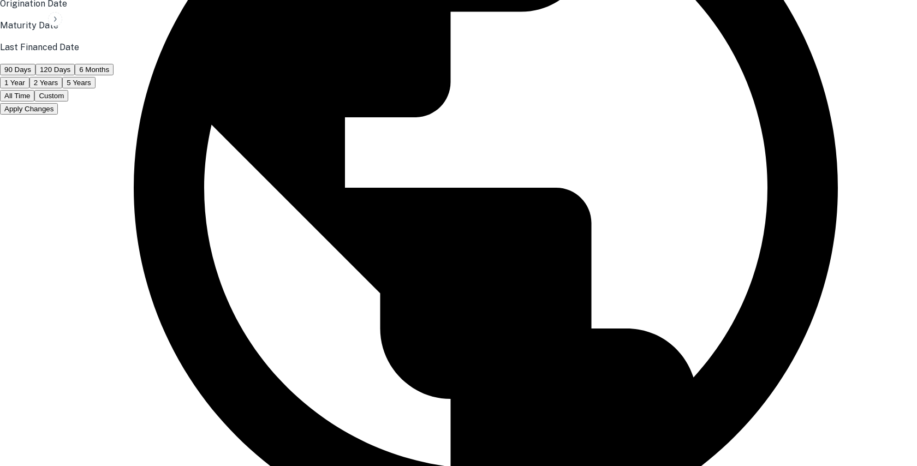
click at [34, 101] on button "All Time" at bounding box center [17, 95] width 34 height 11
click at [434, 115] on div "Apply Changes" at bounding box center [458, 108] width 917 height 13
click at [58, 115] on button "Apply Changes" at bounding box center [29, 108] width 58 height 11
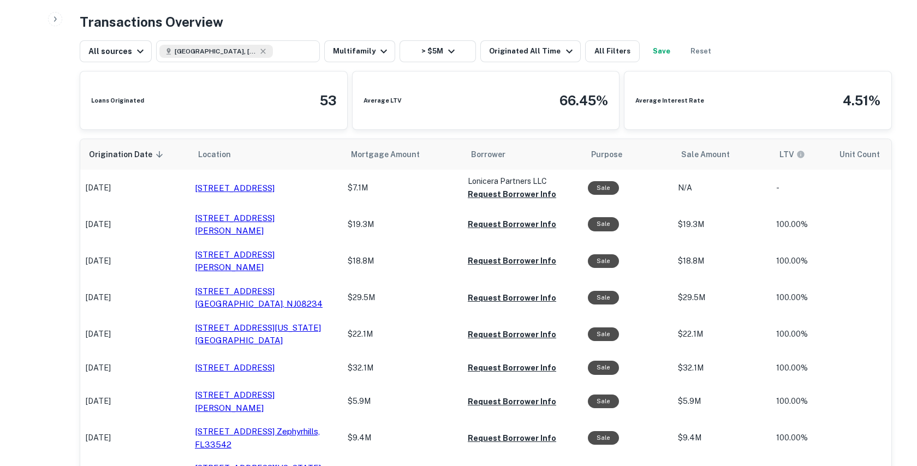
scroll to position [574, 0]
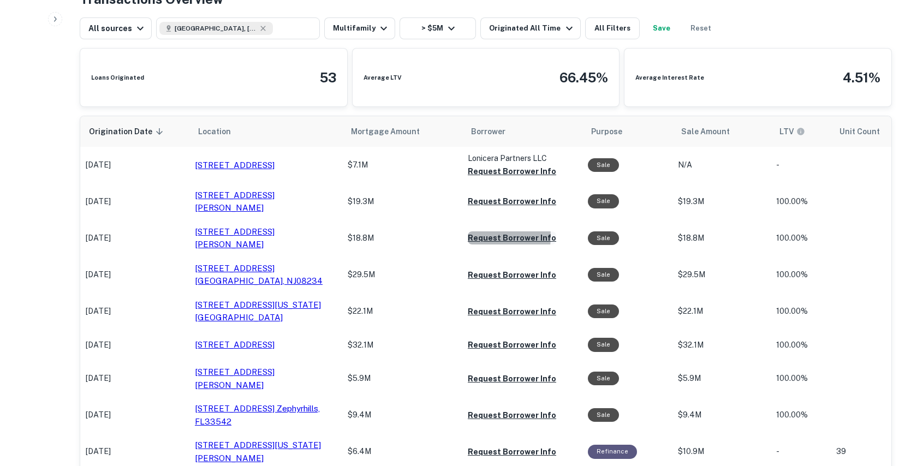
click at [490, 231] on button "Request Borrower Info" at bounding box center [512, 237] width 88 height 13
click at [486, 268] on button "Request Borrower Info" at bounding box center [512, 274] width 88 height 13
click at [487, 305] on button "Request Borrower Info" at bounding box center [512, 311] width 88 height 13
click at [484, 343] on button "Request Borrower Info" at bounding box center [512, 344] width 88 height 13
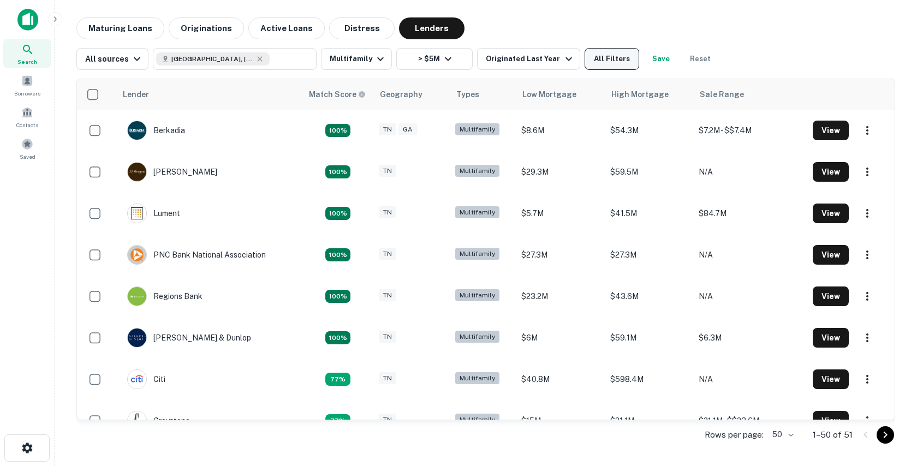
click at [602, 58] on button "All Filters" at bounding box center [611, 59] width 55 height 22
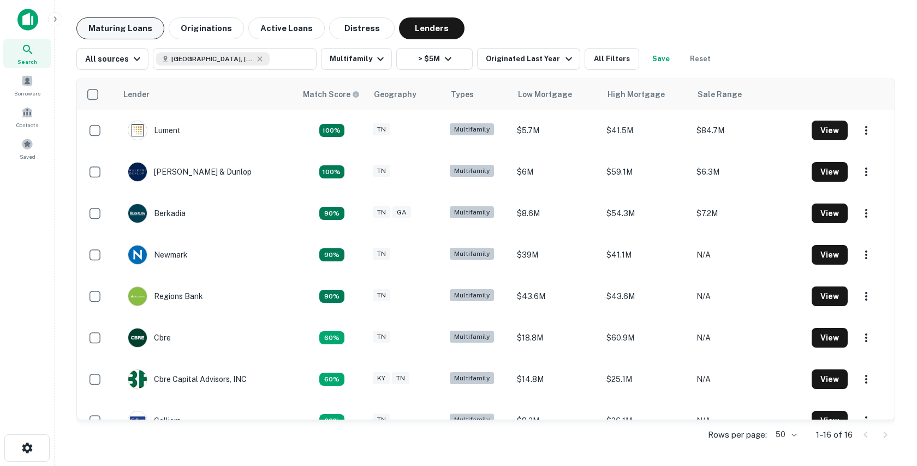
click at [107, 27] on button "Maturing Loans" at bounding box center [120, 28] width 88 height 22
